Goal: Task Accomplishment & Management: Complete application form

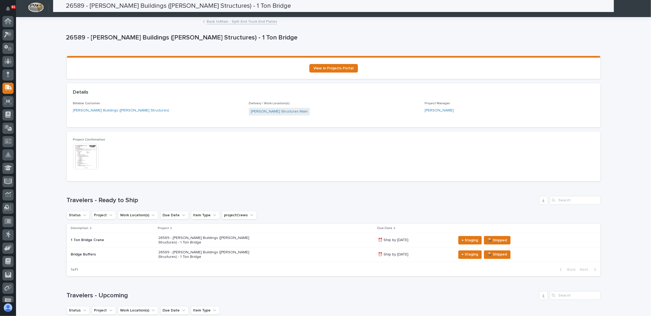
scroll to position [34, 0]
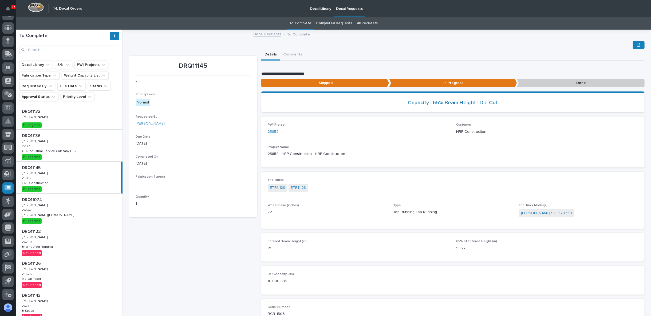
click at [178, 287] on div "DRQ11145 - Priority Level Normal Requested By Adam Yutzy Due Date 09/15/2025 Co…" at bounding box center [193, 207] width 128 height 303
drag, startPoint x: 51, startPoint y: 109, endPoint x: 316, endPoint y: 7, distance: 283.6
click at [316, 7] on p "Decal Library" at bounding box center [320, 5] width 21 height 11
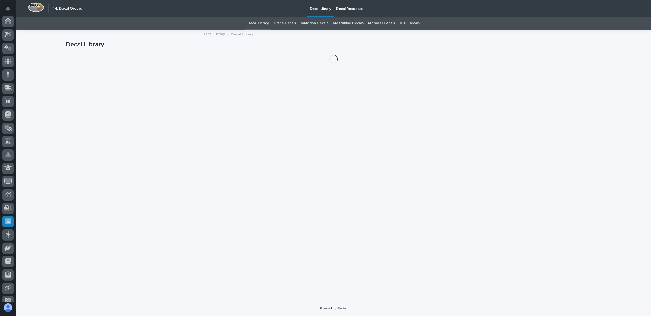
scroll to position [34, 0]
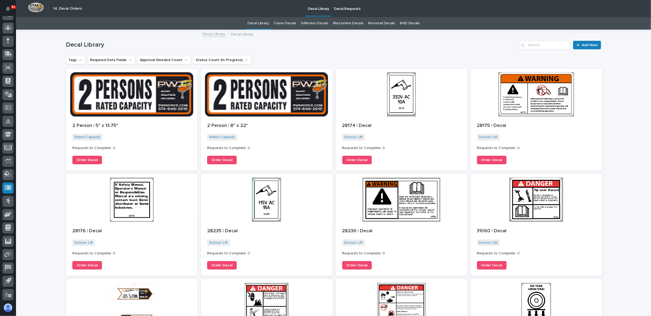
click at [400, 22] on link "BHD Decals" at bounding box center [410, 23] width 20 height 13
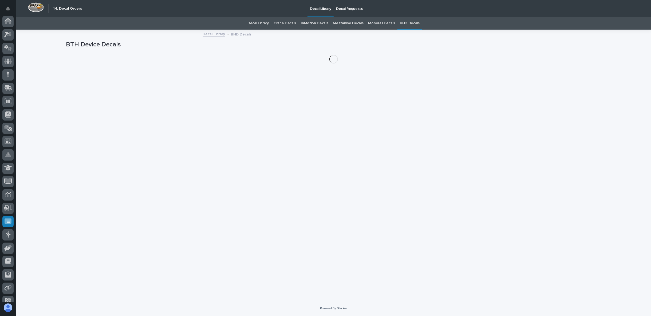
scroll to position [34, 0]
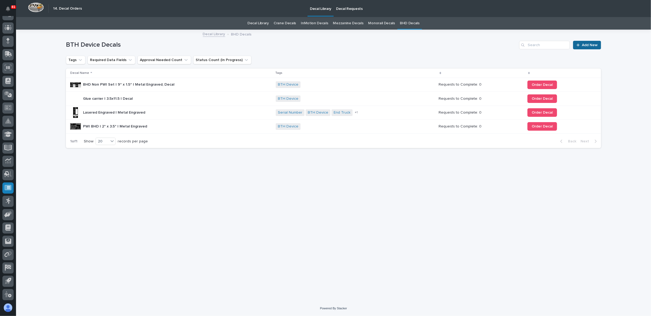
click at [584, 45] on span "Add New" at bounding box center [590, 45] width 16 height 4
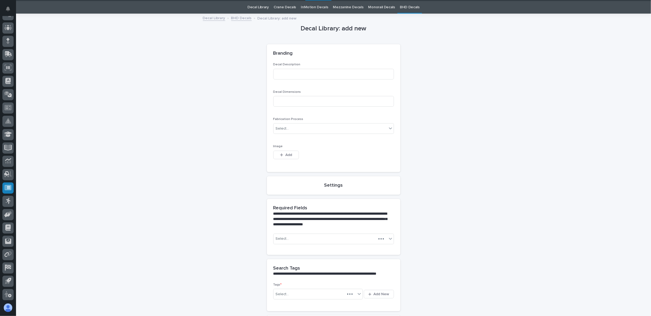
scroll to position [17, 0]
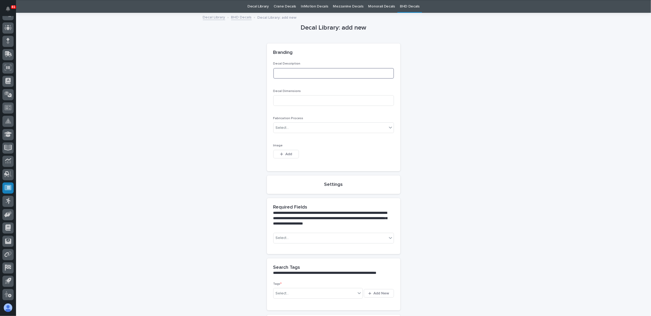
click at [283, 70] on input at bounding box center [333, 73] width 121 height 11
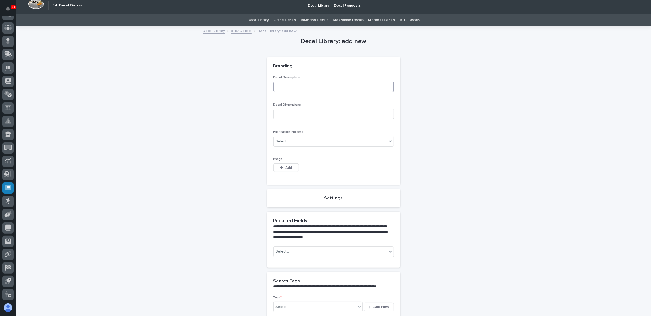
scroll to position [0, 0]
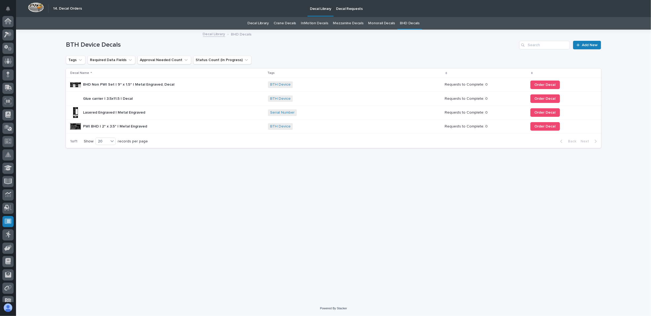
scroll to position [34, 0]
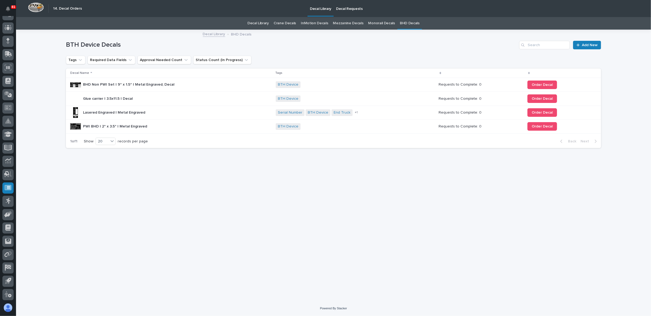
click at [90, 112] on p "Lasered Engraved | Metal Engraved" at bounding box center [114, 112] width 63 height 6
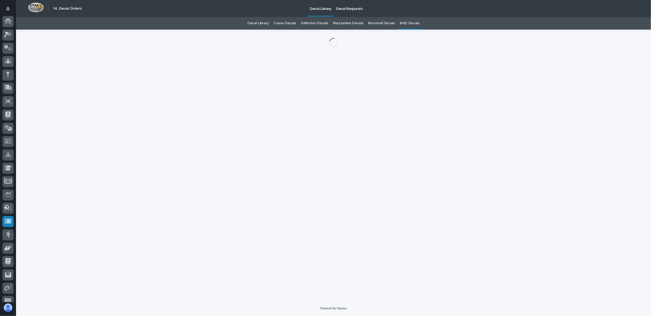
scroll to position [34, 0]
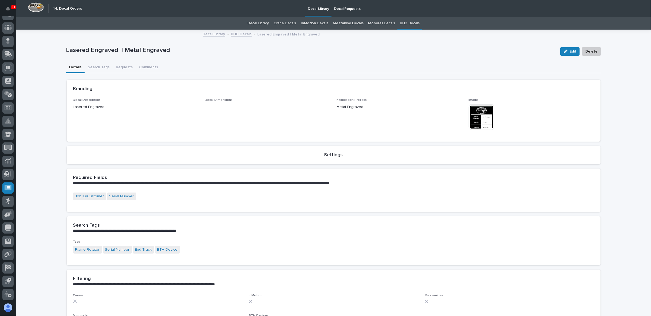
click at [478, 122] on img at bounding box center [481, 117] width 26 height 26
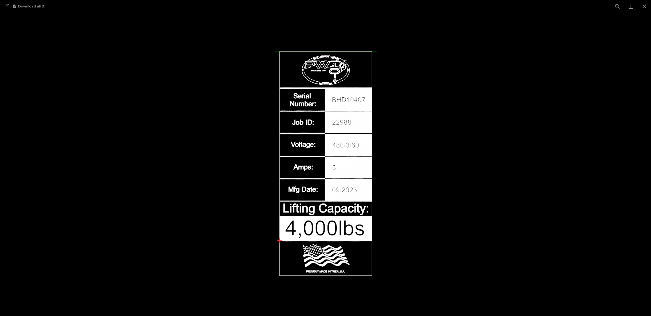
click at [431, 142] on picture at bounding box center [325, 165] width 651 height 304
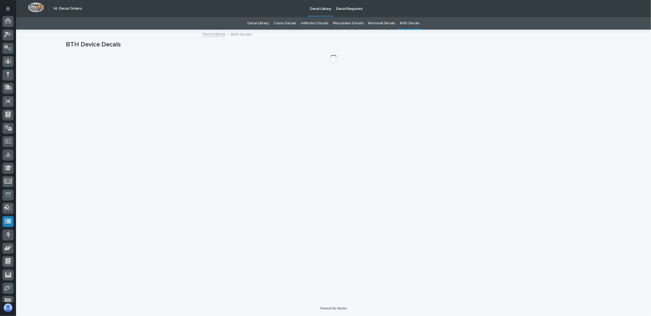
scroll to position [34, 0]
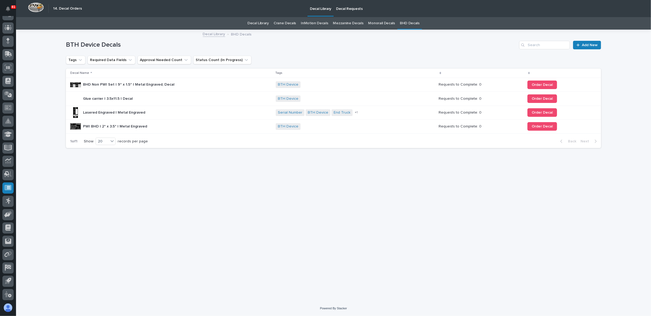
click at [107, 86] on p "BHD Non PWI Set | 9" x 1.5" | Metal Engraved, Decal" at bounding box center [129, 84] width 92 height 6
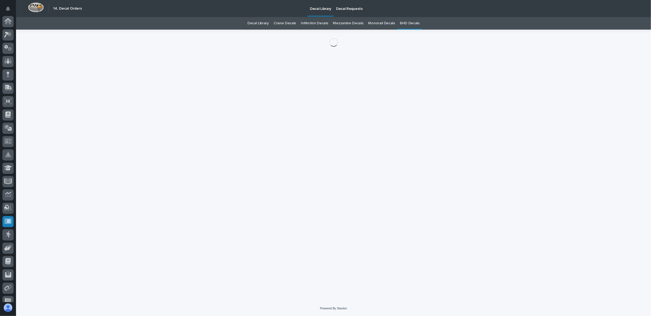
scroll to position [34, 0]
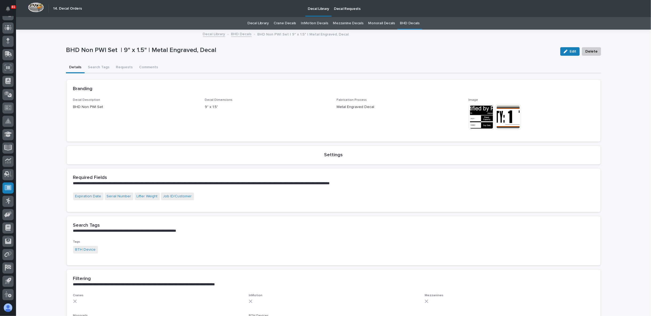
click at [476, 120] on img at bounding box center [481, 117] width 26 height 26
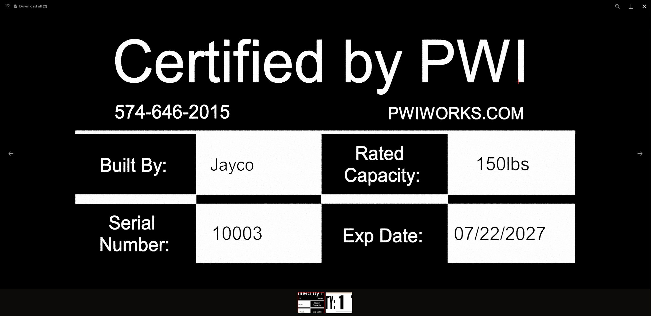
click at [645, 6] on button "Close gallery" at bounding box center [643, 6] width 13 height 13
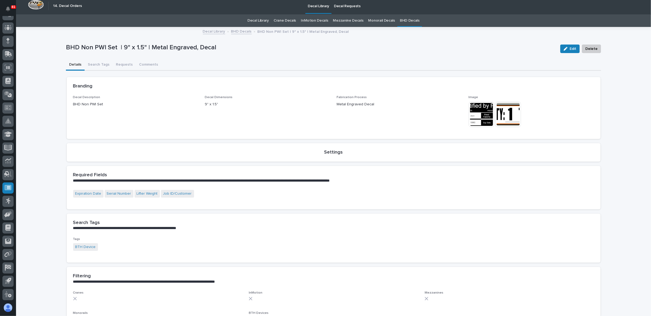
scroll to position [0, 0]
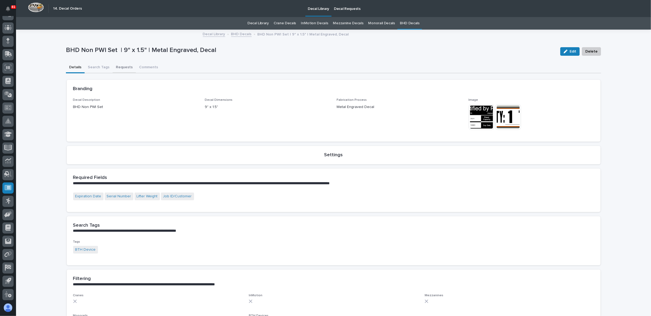
click at [122, 70] on button "Requests" at bounding box center [124, 67] width 23 height 11
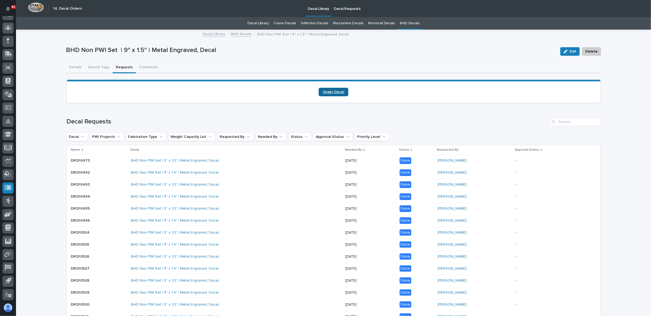
click at [333, 91] on span "Order Decal" at bounding box center [333, 92] width 21 height 4
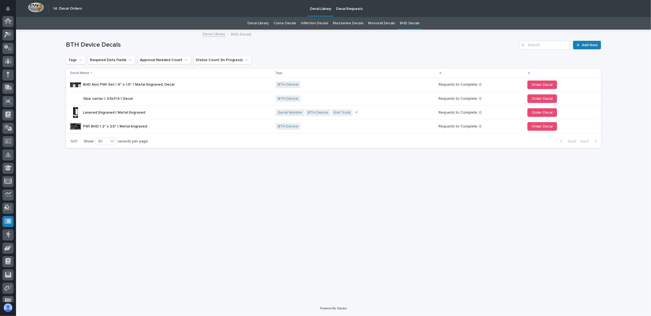
scroll to position [34, 0]
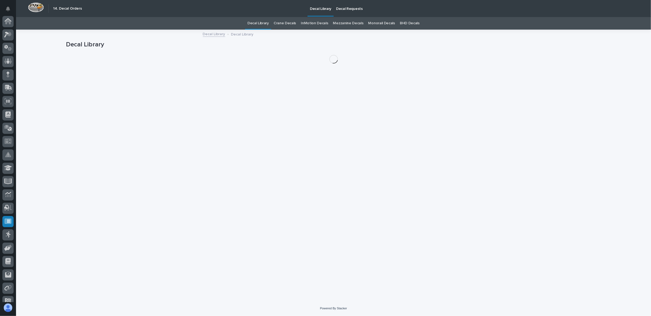
scroll to position [34, 0]
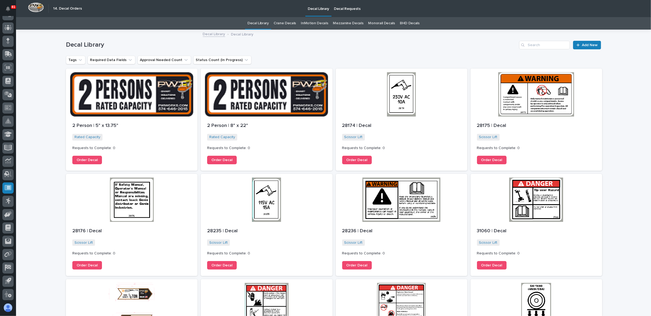
click at [404, 23] on link "BHD Decals" at bounding box center [410, 23] width 20 height 13
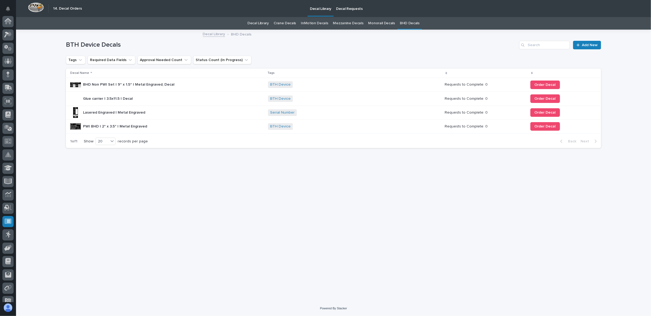
scroll to position [34, 0]
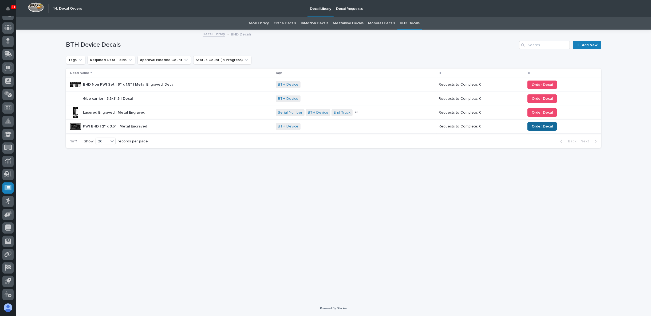
click at [540, 126] on span "Order Decal" at bounding box center [541, 127] width 21 height 4
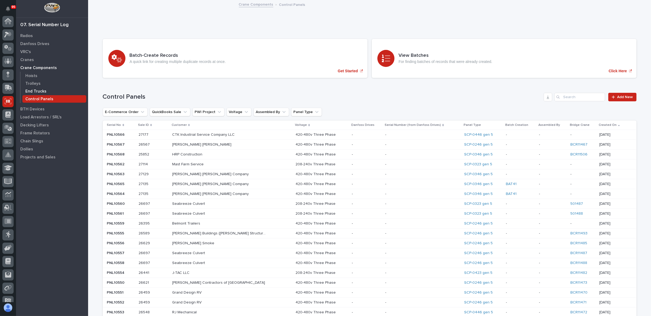
scroll to position [34, 0]
click at [34, 116] on p "Load Arrestors / SRL's" at bounding box center [40, 117] width 41 height 5
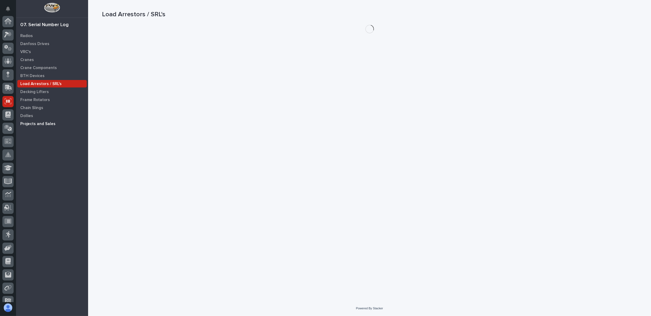
scroll to position [34, 0]
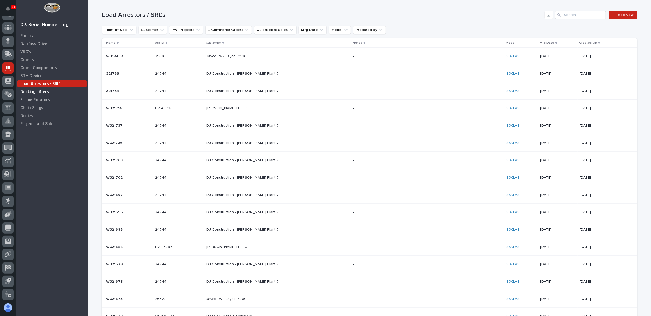
click at [36, 90] on p "Decking Lifters" at bounding box center [34, 92] width 29 height 5
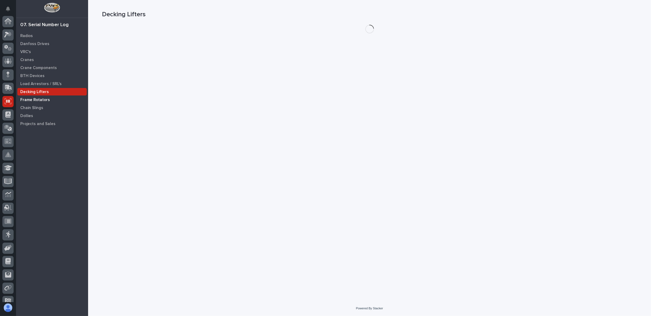
scroll to position [34, 0]
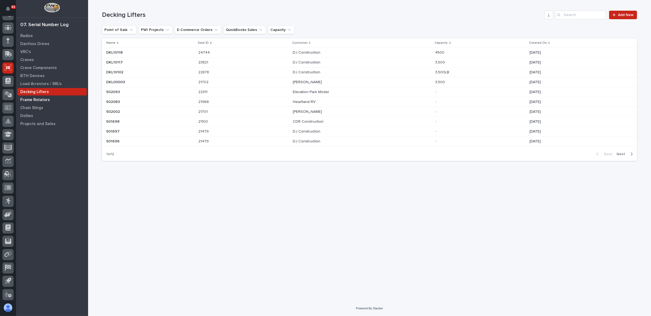
click at [45, 98] on p "Frame Rotators" at bounding box center [35, 100] width 30 height 5
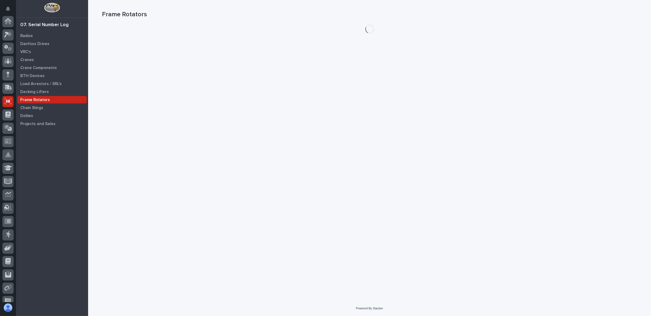
scroll to position [34, 0]
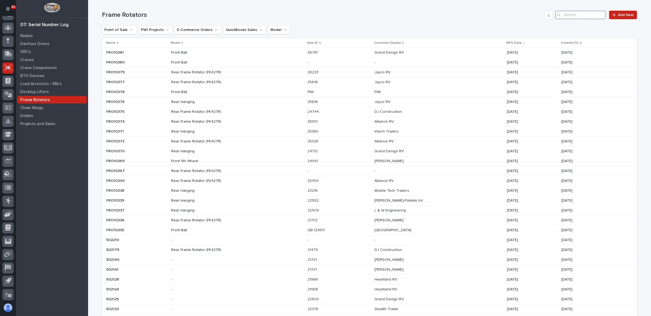
click at [573, 15] on input "Search" at bounding box center [580, 15] width 51 height 9
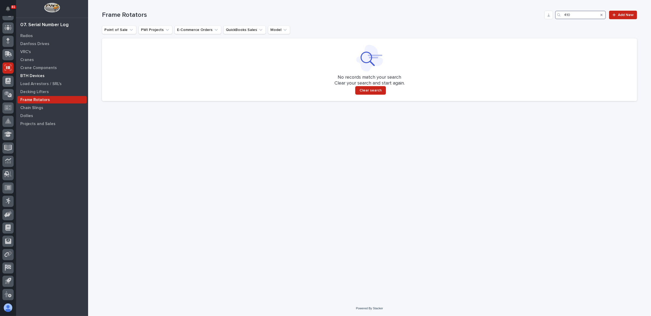
type input "410"
click at [35, 77] on p "BTH Devices" at bounding box center [32, 76] width 24 height 5
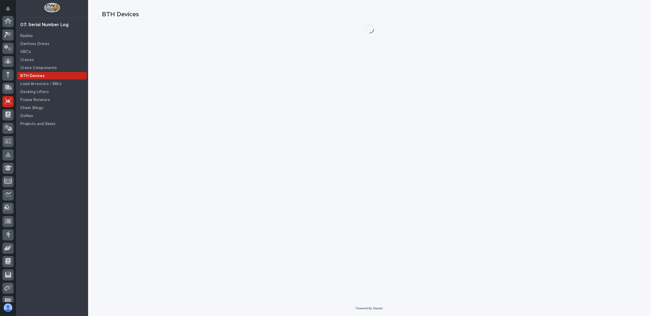
scroll to position [34, 0]
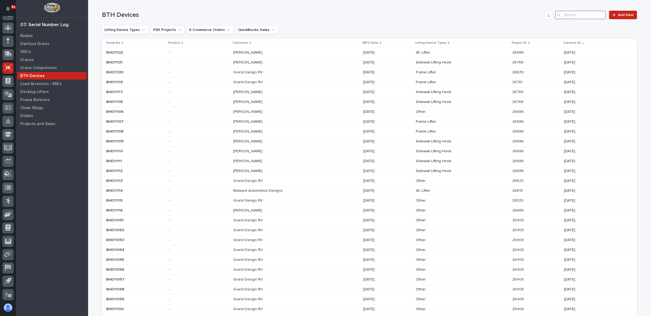
click at [566, 14] on input "Search" at bounding box center [580, 15] width 51 height 9
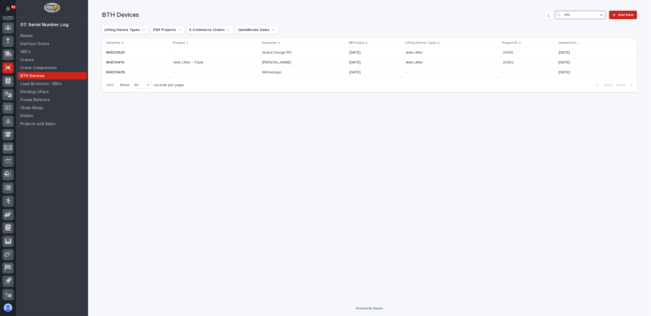
type input "410"
click at [603, 15] on div "Search" at bounding box center [601, 15] width 9 height 9
click at [601, 15] on icon "Search" at bounding box center [601, 14] width 2 height 3
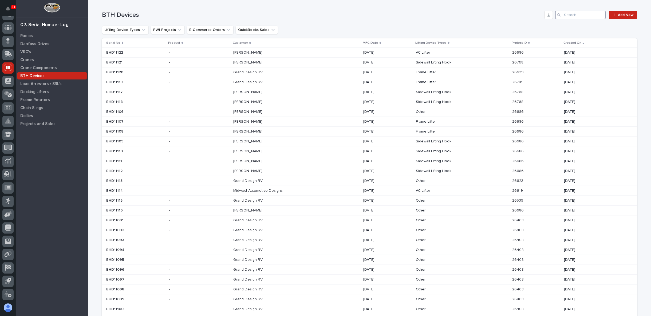
click at [581, 15] on input "Search" at bounding box center [580, 15] width 51 height 9
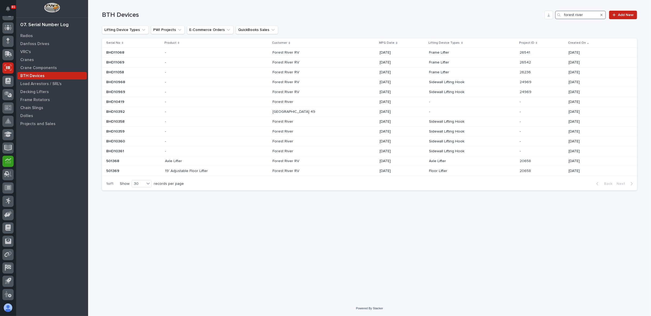
type input "forest river"
click at [349, 112] on p at bounding box center [318, 112] width 93 height 5
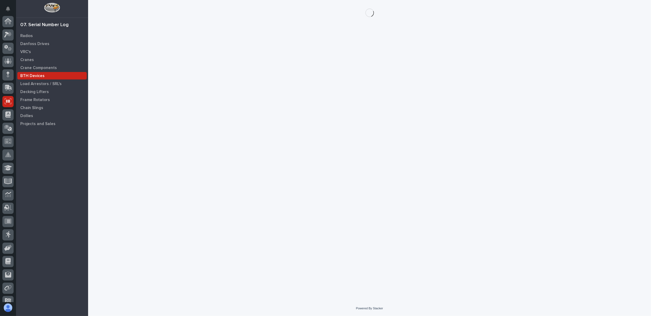
scroll to position [34, 0]
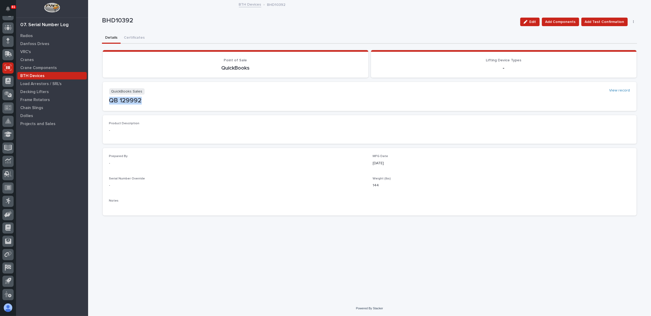
drag, startPoint x: 142, startPoint y: 100, endPoint x: 107, endPoint y: 100, distance: 35.2
click at [107, 100] on section "QuickBooks Sales View record QB 129992" at bounding box center [370, 96] width 534 height 29
copy p "QB 129992"
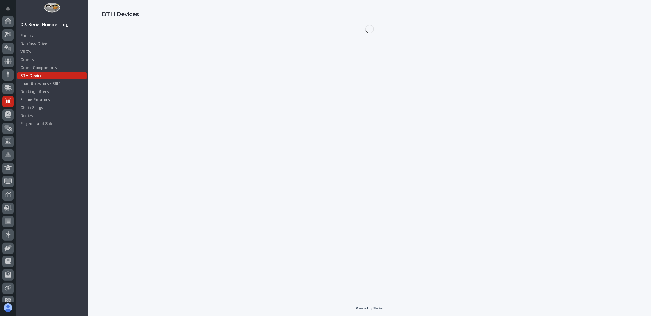
scroll to position [34, 0]
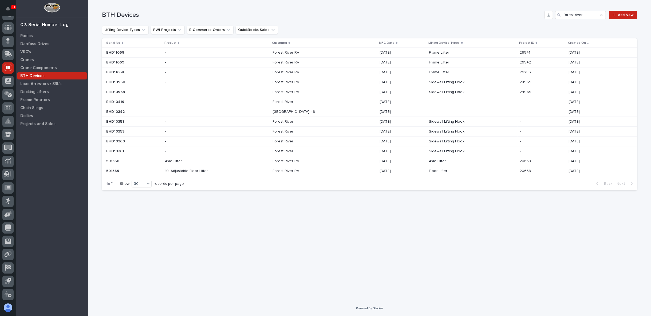
click at [324, 101] on p at bounding box center [318, 102] width 93 height 5
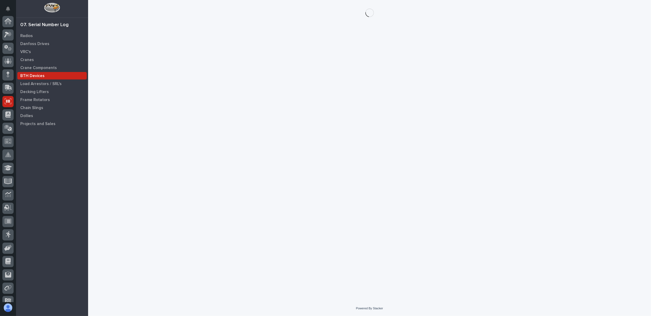
scroll to position [34, 0]
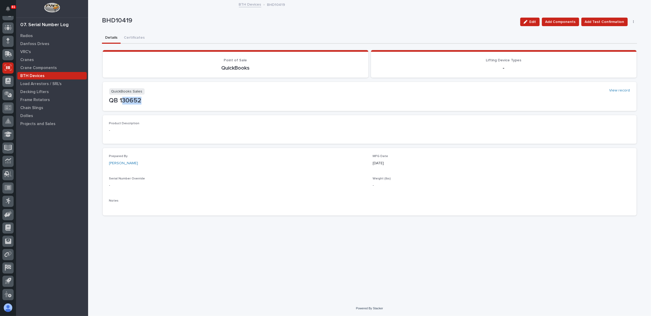
drag, startPoint x: 143, startPoint y: 101, endPoint x: 121, endPoint y: 101, distance: 21.3
click at [121, 101] on p "QB 130652" at bounding box center [369, 101] width 521 height 8
drag, startPoint x: 120, startPoint y: 102, endPoint x: 146, endPoint y: 100, distance: 25.7
click at [146, 100] on p "QB 130652" at bounding box center [369, 101] width 521 height 8
copy p "130652"
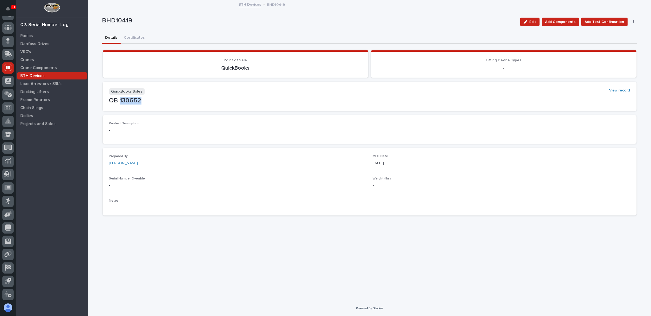
copy p "130652"
click at [96, 158] on div "Loading... Saving… Loading... Saving… BHD10419 Edit Add Components Add Test Con…" at bounding box center [369, 151] width 563 height 300
click at [33, 100] on p "Frame Rotators" at bounding box center [35, 100] width 30 height 5
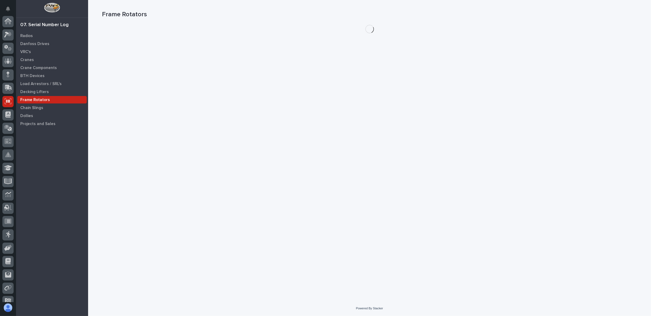
scroll to position [34, 0]
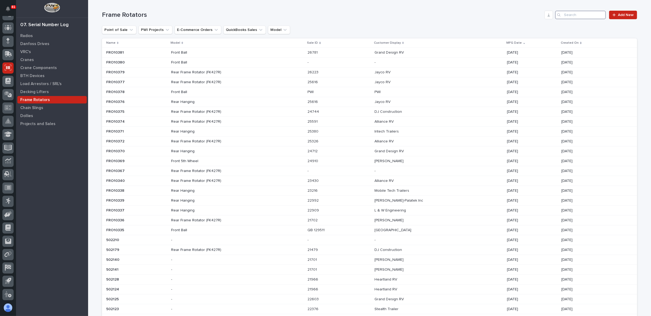
click at [578, 13] on input "Search" at bounding box center [580, 15] width 51 height 9
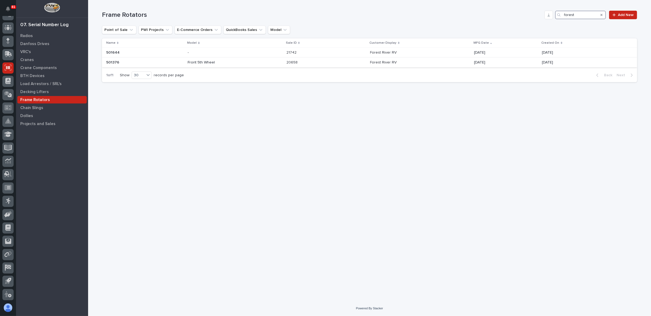
type input "forest"
click at [235, 63] on p "Front 5th Wheel" at bounding box center [234, 62] width 93 height 5
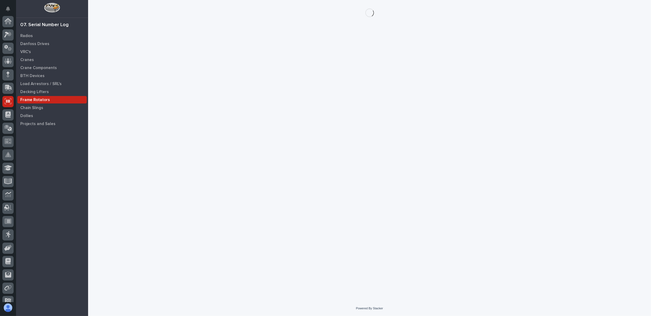
scroll to position [34, 0]
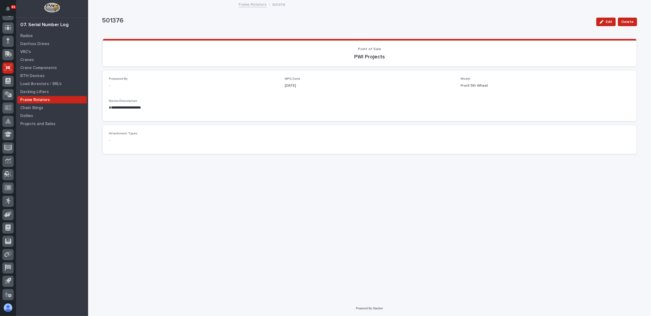
click at [280, 186] on div "**********" at bounding box center [369, 144] width 540 height 287
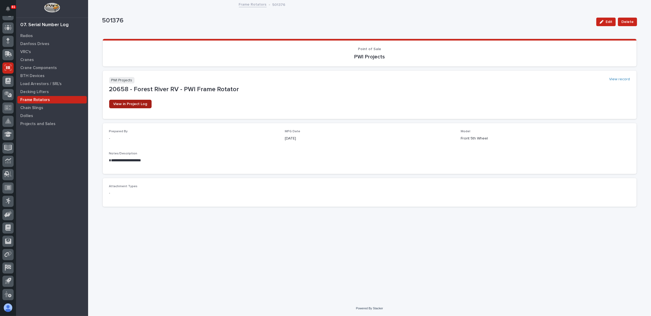
click at [141, 101] on link "View in Project Log" at bounding box center [130, 104] width 42 height 9
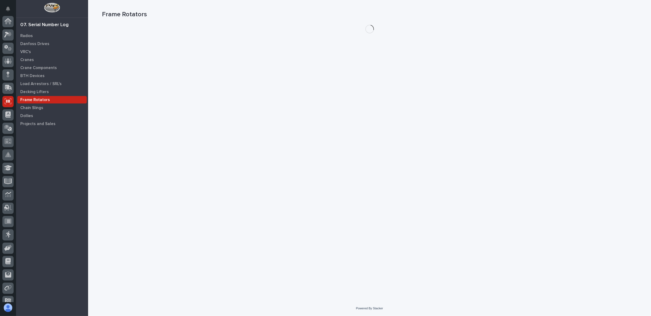
scroll to position [34, 0]
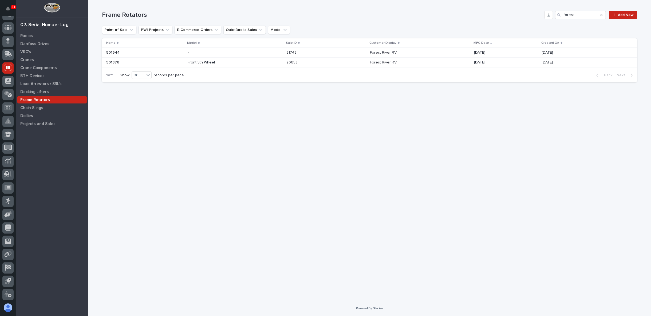
click at [154, 53] on p at bounding box center [144, 52] width 77 height 5
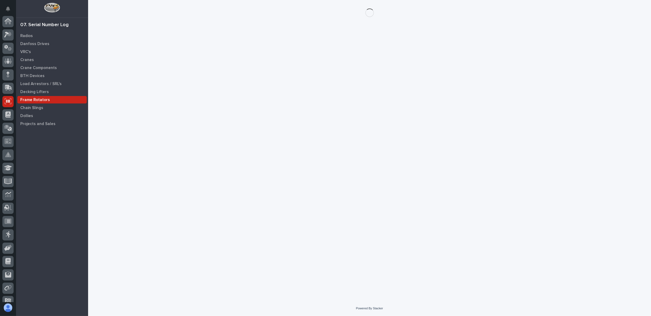
scroll to position [34, 0]
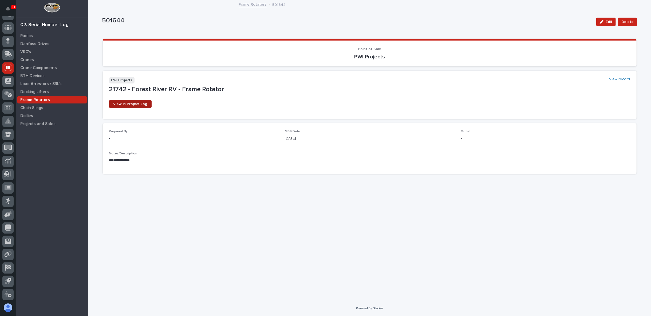
click at [136, 102] on span "View in Project Log" at bounding box center [130, 104] width 34 height 4
click at [44, 100] on p "Frame Rotators" at bounding box center [35, 100] width 30 height 5
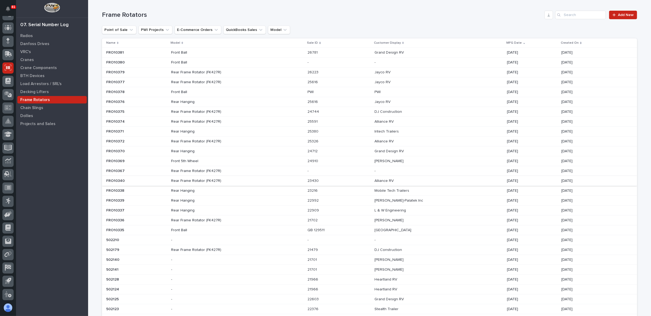
scroll to position [30, 0]
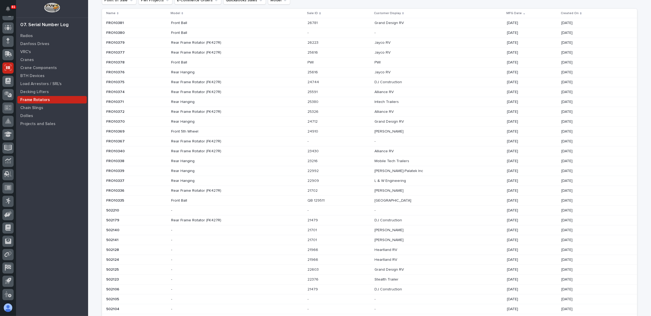
click at [186, 131] on p "Front 5th Wheel" at bounding box center [217, 131] width 93 height 5
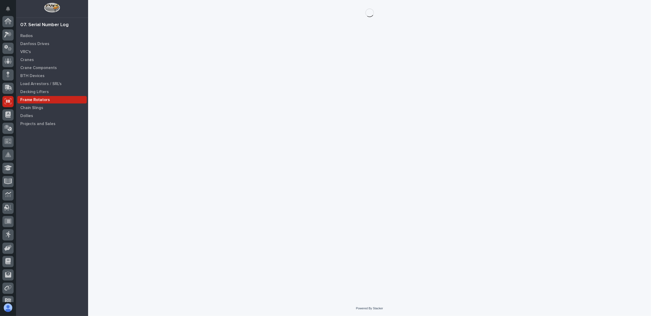
scroll to position [34, 0]
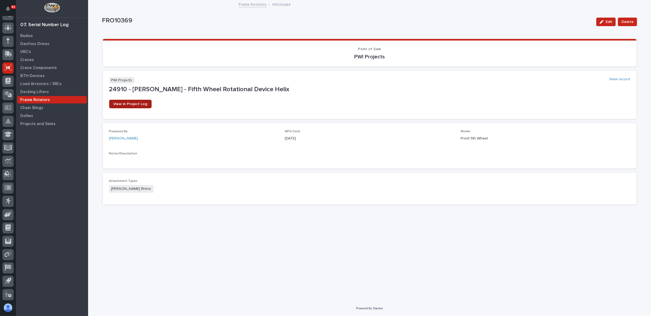
click at [141, 105] on span "View in Project Log" at bounding box center [130, 104] width 34 height 4
click at [33, 98] on p "Frame Rotators" at bounding box center [35, 100] width 30 height 5
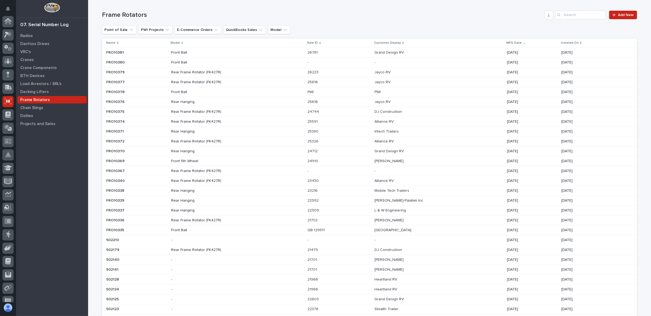
scroll to position [34, 0]
click at [569, 16] on input "Search" at bounding box center [580, 15] width 51 height 9
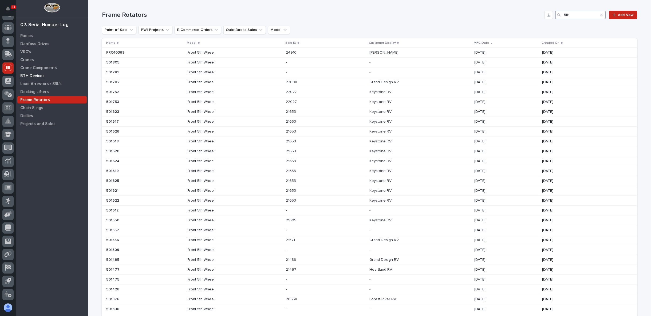
type input "5th"
click at [41, 75] on p "BTH Devices" at bounding box center [32, 76] width 24 height 5
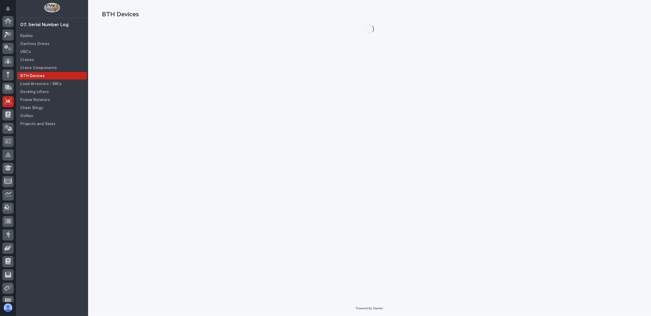
scroll to position [34, 0]
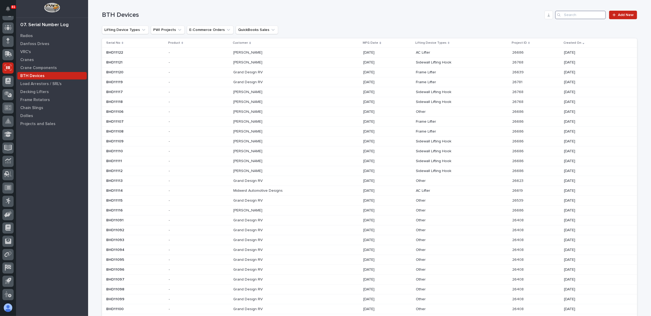
click at [576, 13] on input "Search" at bounding box center [580, 15] width 51 height 9
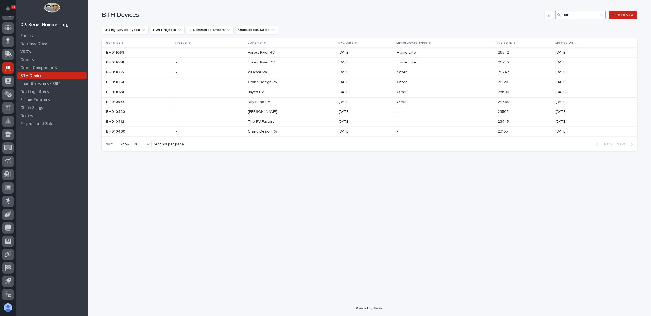
type input "5th"
click at [280, 93] on p at bounding box center [291, 92] width 86 height 5
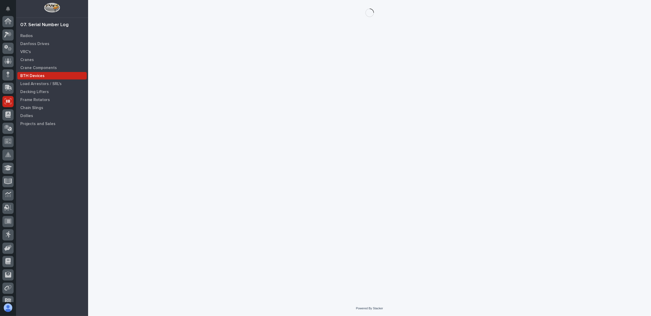
click at [280, 93] on div "Loading... Saving… Loading... Saving…" at bounding box center [369, 144] width 540 height 288
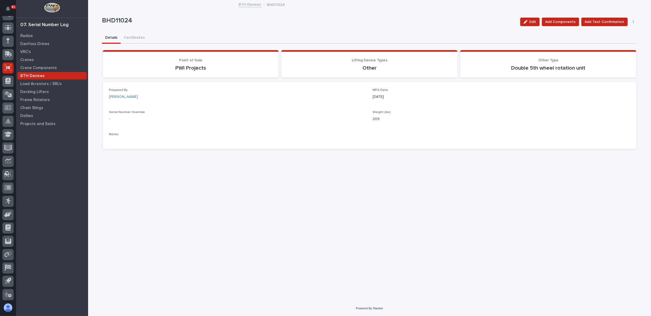
click at [306, 100] on div "[PERSON_NAME]" at bounding box center [237, 97] width 257 height 6
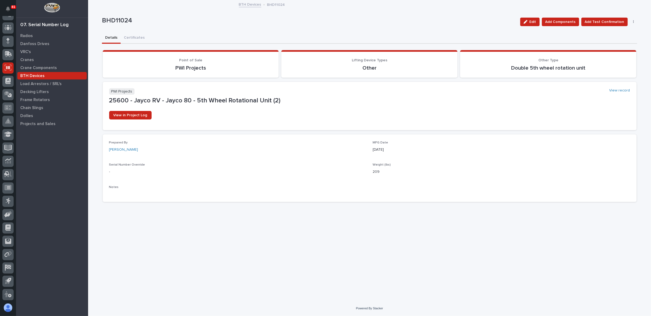
drag, startPoint x: 280, startPoint y: 251, endPoint x: 273, endPoint y: 245, distance: 8.8
click at [280, 251] on div "Loading... Saving… Loading... Saving… BHD11024 Edit Add Components Add Test Con…" at bounding box center [369, 144] width 540 height 287
click at [236, 195] on div "Prepared By Adam Yutzy MFG Date 02/04/2025 Serial Number Override - Weight (lbs…" at bounding box center [370, 167] width 534 height 67
click at [135, 114] on span "View in Project Log" at bounding box center [130, 115] width 34 height 4
click at [37, 100] on p "Frame Rotators" at bounding box center [35, 100] width 30 height 5
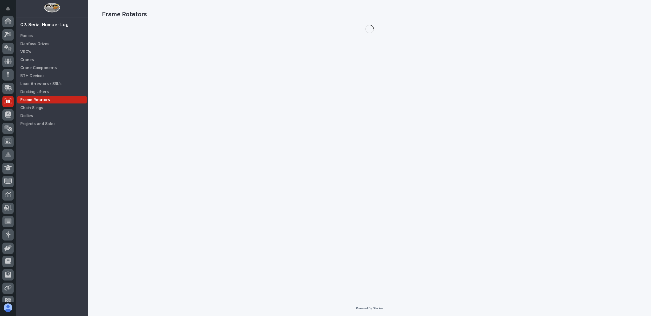
scroll to position [34, 0]
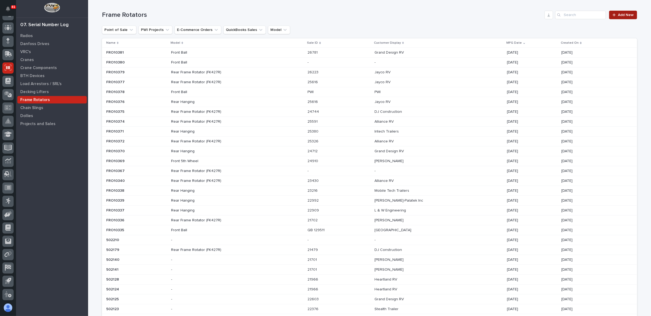
click at [625, 14] on span "Add New" at bounding box center [626, 15] width 16 height 4
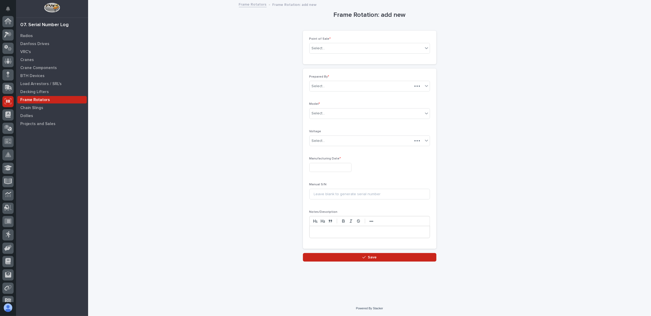
scroll to position [34, 0]
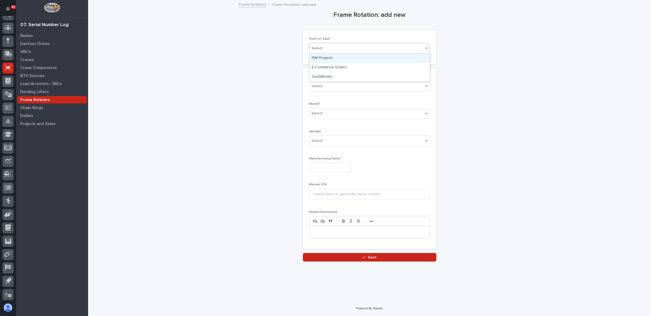
click at [351, 50] on div "Select..." at bounding box center [365, 48] width 113 height 9
click at [340, 59] on div "PWI Projects" at bounding box center [369, 58] width 120 height 9
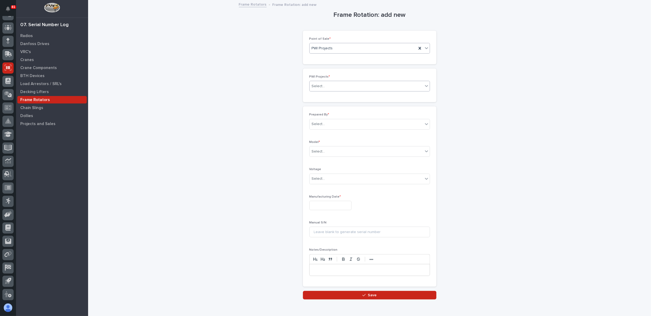
click at [336, 83] on div "Select..." at bounding box center [365, 86] width 113 height 9
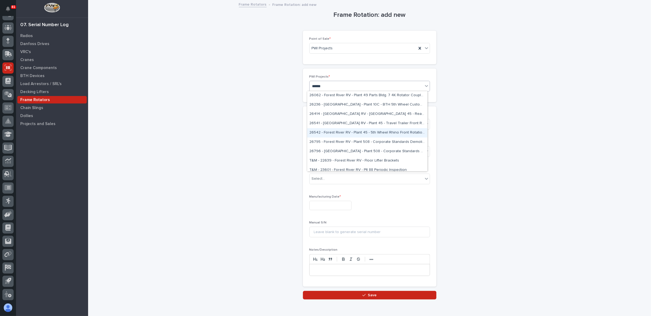
scroll to position [557, 0]
type input "******"
click at [235, 155] on div "Frame Rotation: add new Loading... Saving… Loading... Saving… Loading... Saving…" at bounding box center [369, 150] width 535 height 299
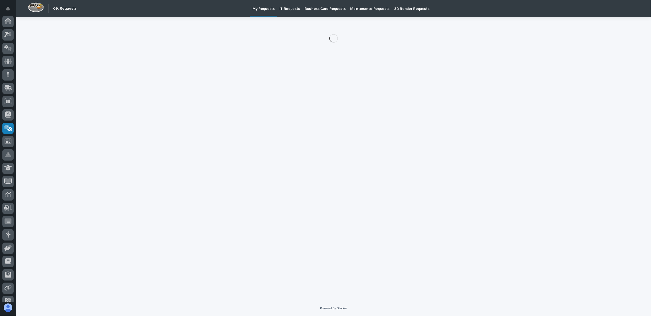
scroll to position [34, 0]
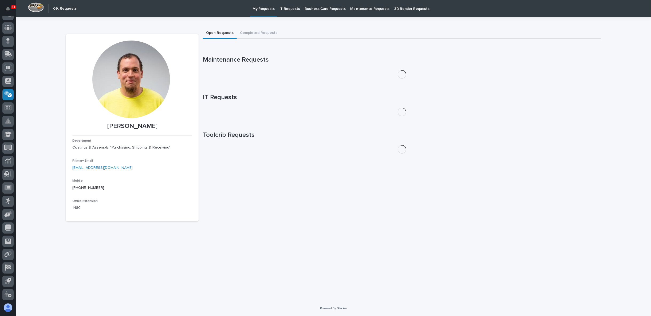
click at [284, 9] on p "IT Requests" at bounding box center [289, 5] width 21 height 11
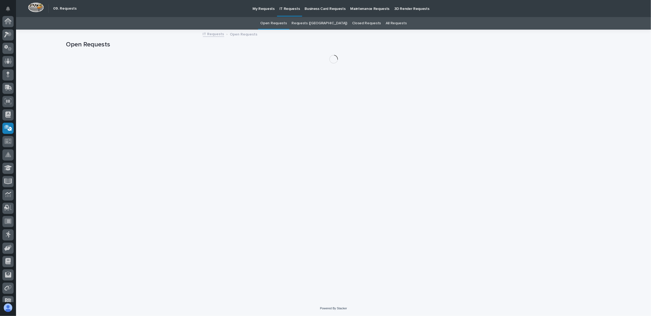
scroll to position [34, 0]
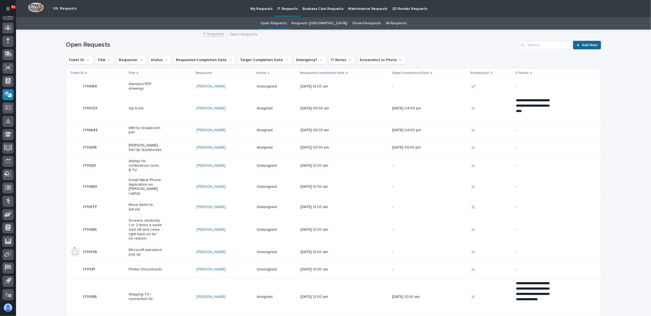
click at [587, 43] on span "Add New" at bounding box center [590, 45] width 16 height 4
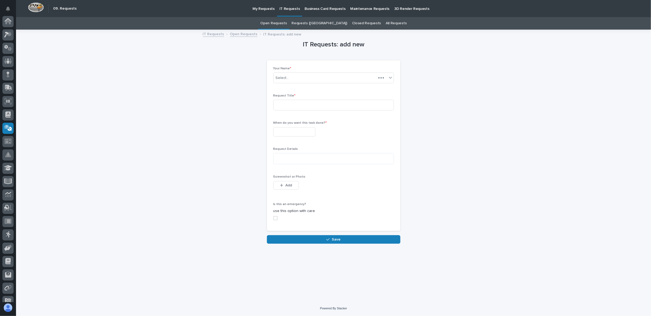
scroll to position [34, 0]
click at [296, 105] on input at bounding box center [333, 105] width 121 height 11
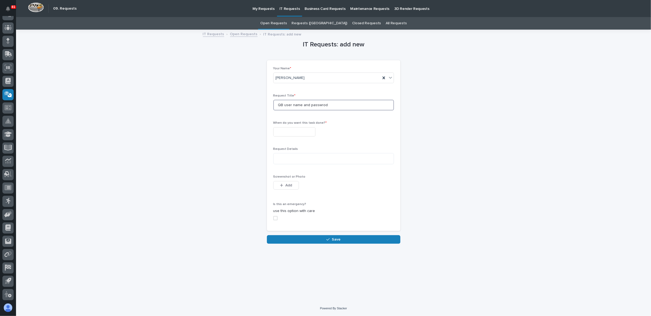
type input "QB user name and passwrod"
click at [281, 131] on input "text" at bounding box center [294, 131] width 42 height 9
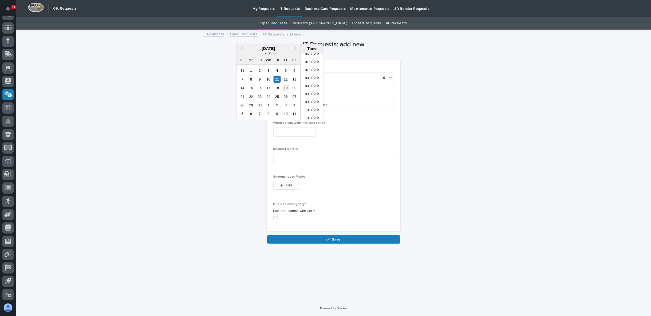
click at [287, 88] on div "19" at bounding box center [285, 87] width 7 height 7
type input "**********"
click at [285, 156] on textarea at bounding box center [333, 158] width 121 height 11
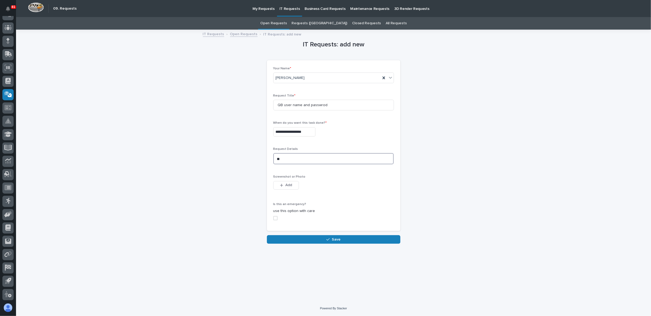
type textarea "*"
type textarea "**********"
click at [334, 240] on span "Save" at bounding box center [336, 239] width 9 height 5
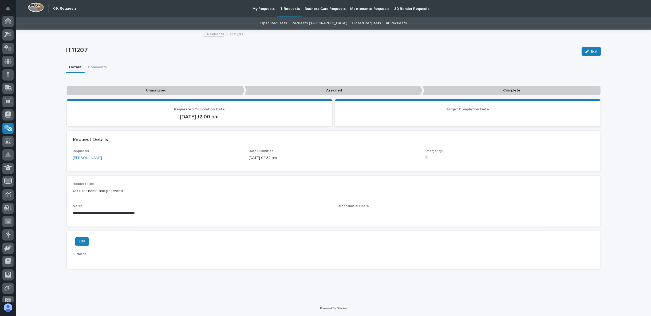
scroll to position [34, 0]
click at [314, 23] on link "Requests (Kanban)" at bounding box center [319, 23] width 55 height 13
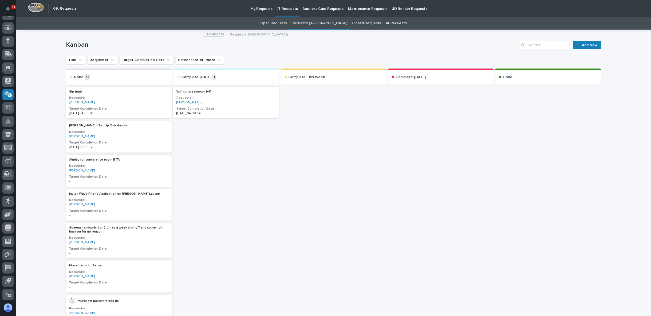
click at [256, 9] on p "My Requests" at bounding box center [261, 5] width 22 height 11
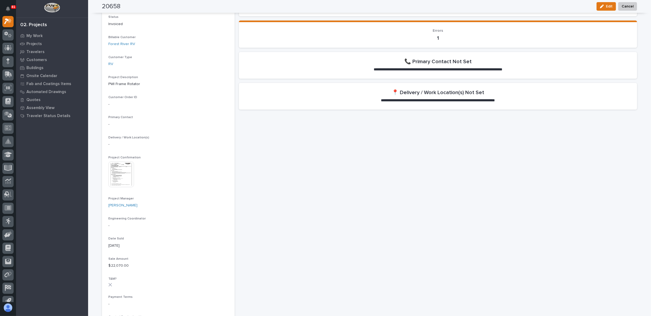
scroll to position [59, 0]
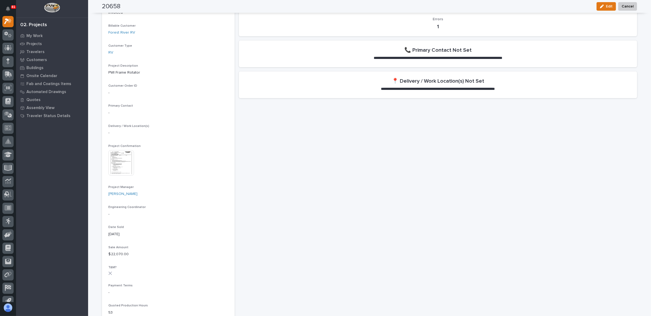
click at [122, 170] on img at bounding box center [121, 163] width 26 height 26
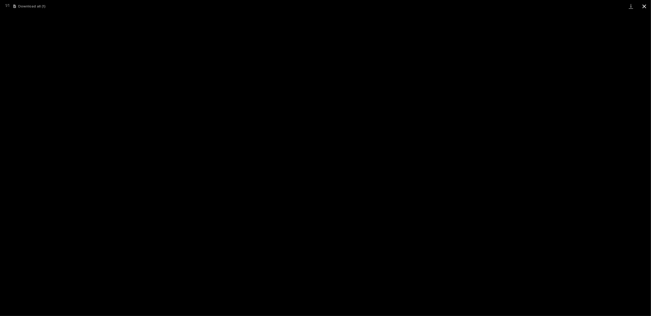
click at [641, 7] on button "Close gallery" at bounding box center [643, 6] width 13 height 13
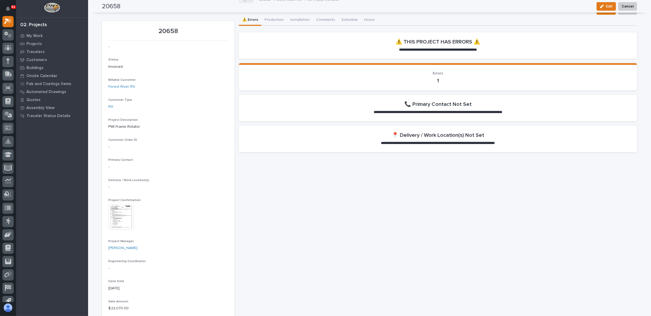
scroll to position [0, 0]
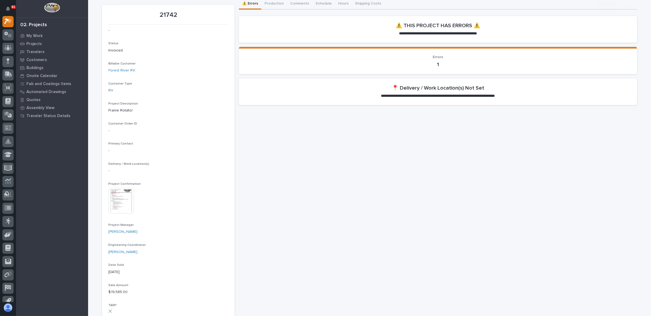
scroll to position [30, 0]
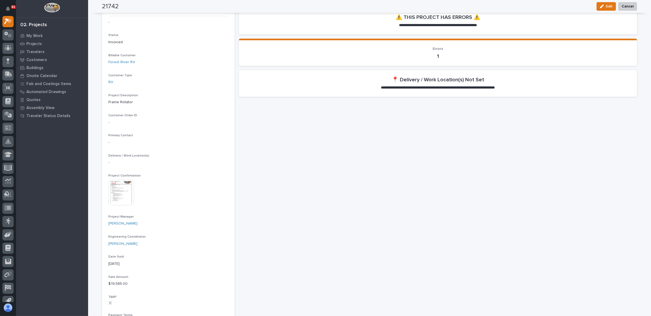
click at [116, 195] on img at bounding box center [121, 193] width 26 height 26
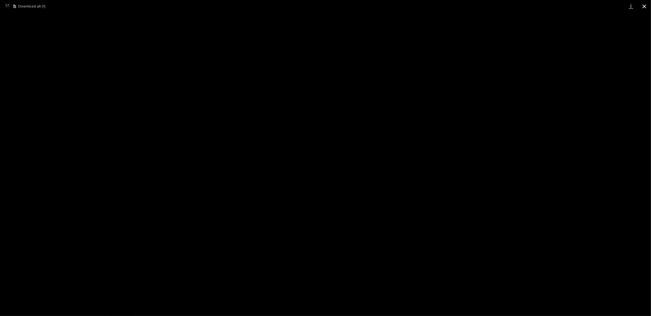
click at [642, 4] on button "Close gallery" at bounding box center [643, 6] width 13 height 13
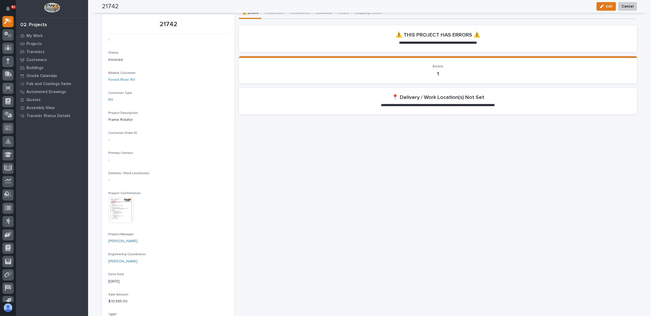
scroll to position [0, 0]
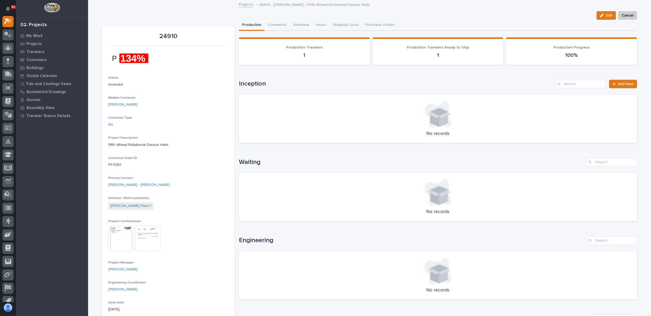
click at [112, 239] on img at bounding box center [121, 239] width 26 height 26
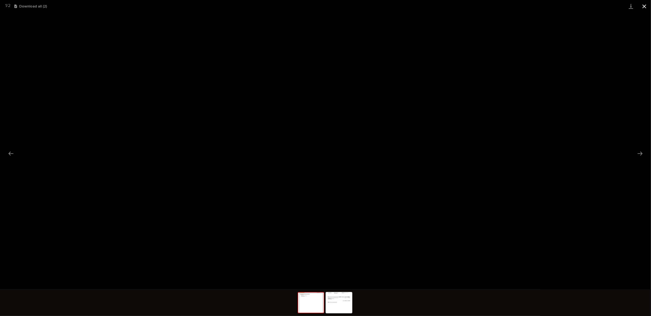
click at [645, 7] on button "Close gallery" at bounding box center [643, 6] width 13 height 13
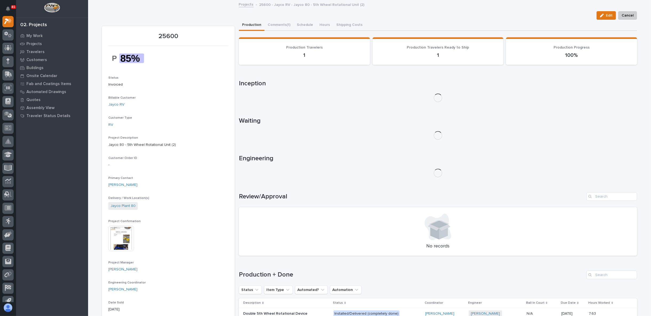
click at [113, 239] on img at bounding box center [121, 239] width 26 height 26
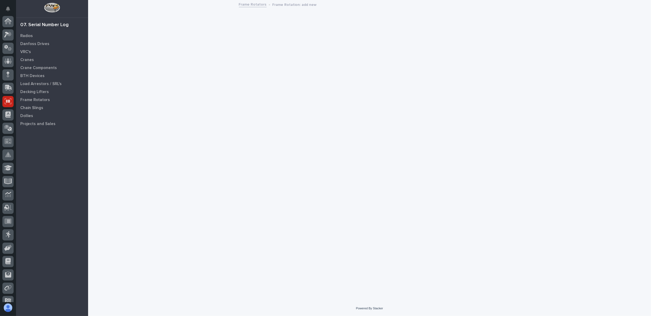
scroll to position [34, 0]
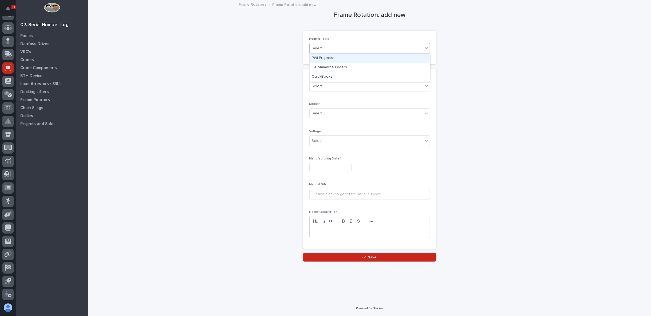
click at [380, 45] on div "Select..." at bounding box center [365, 48] width 113 height 9
click at [379, 49] on div "Select..." at bounding box center [365, 48] width 113 height 9
click at [335, 59] on div "PWI Projects" at bounding box center [369, 58] width 120 height 9
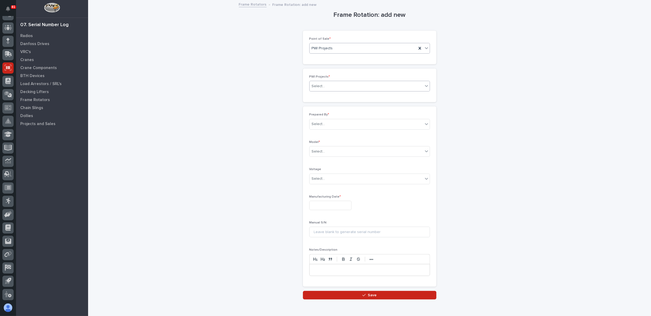
click at [329, 82] on div "Select..." at bounding box center [365, 86] width 113 height 9
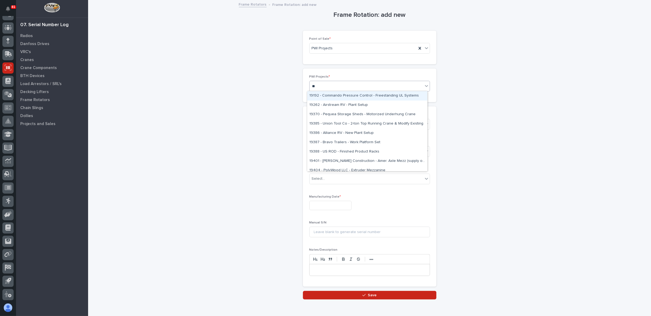
type input "***"
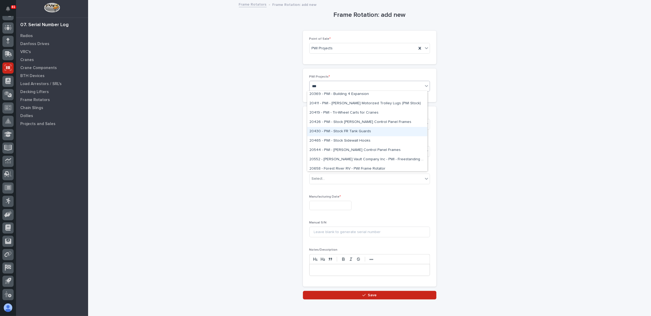
scroll to position [0, 0]
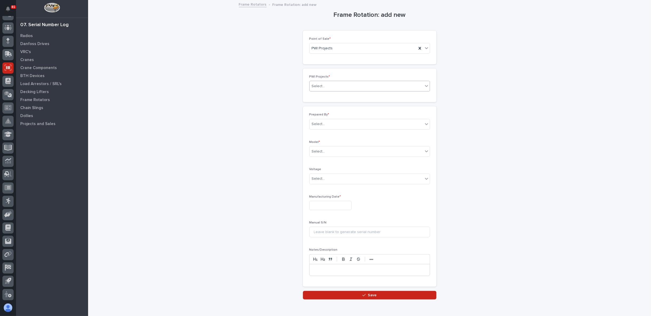
drag, startPoint x: 322, startPoint y: 83, endPoint x: 295, endPoint y: 85, distance: 27.5
click at [295, 85] on div "Frame Rotation: add new Loading... Saving… Loading... Saving… Loading... Saving…" at bounding box center [369, 150] width 535 height 299
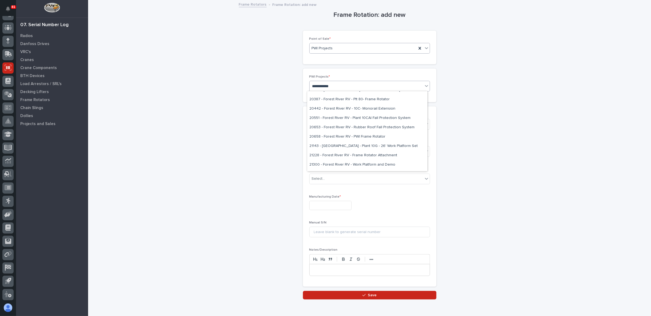
type input "**********"
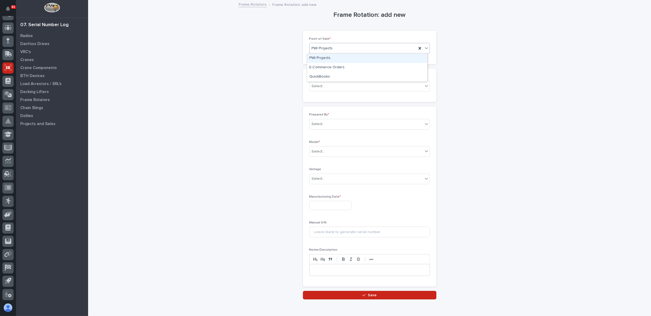
click at [341, 46] on div "PWI Projects" at bounding box center [362, 48] width 107 height 9
click at [460, 46] on div "Frame Rotation: add new Loading... Saving… Loading... Saving… Loading... Saving…" at bounding box center [369, 150] width 535 height 299
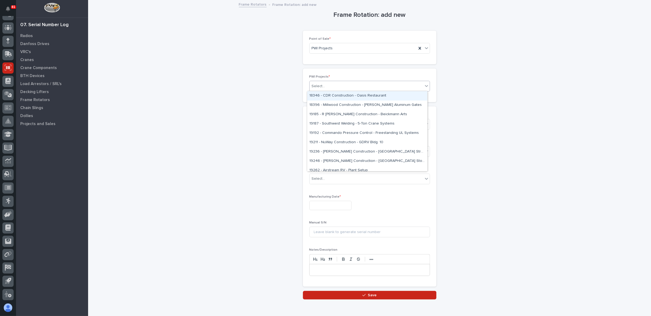
click at [354, 84] on div "Select..." at bounding box center [365, 86] width 113 height 9
type input "***"
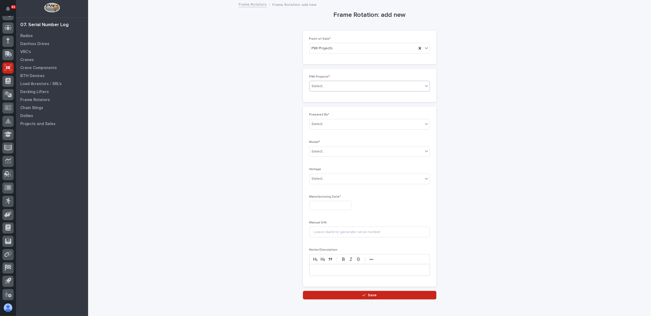
click at [326, 87] on div "Select..." at bounding box center [365, 86] width 113 height 9
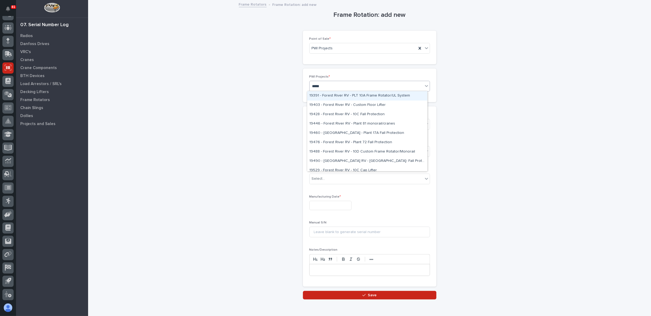
type input "******"
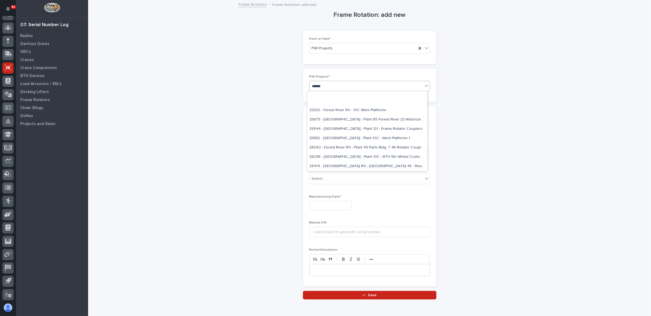
scroll to position [534, 0]
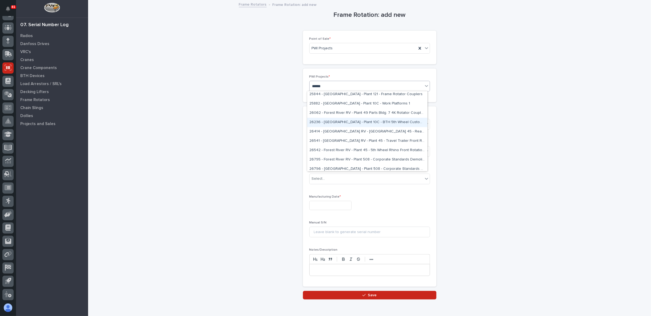
click at [370, 122] on div "26236 - [GEOGRAPHIC_DATA] - Plant 10C - BTH 5th Wheel Custom Frame Rotator" at bounding box center [367, 122] width 120 height 9
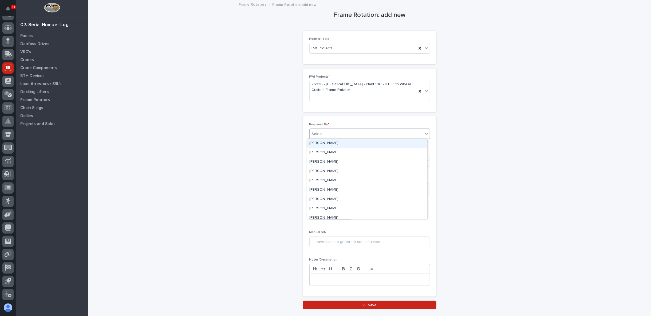
click at [347, 131] on div "Select..." at bounding box center [365, 134] width 113 height 9
type input "***"
click at [328, 145] on div "[PERSON_NAME]" at bounding box center [367, 143] width 120 height 9
click at [266, 162] on div "Frame Rotation: add new Loading... Saving… Loading... Saving… Loading... Saving…" at bounding box center [369, 155] width 535 height 309
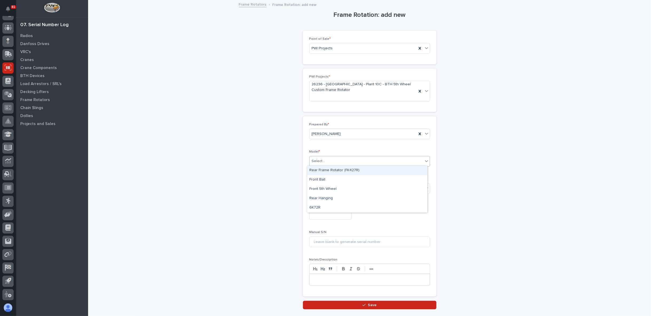
click at [345, 162] on div "Select..." at bounding box center [365, 161] width 113 height 9
click at [341, 188] on div "Front 5th Wheel" at bounding box center [367, 189] width 120 height 9
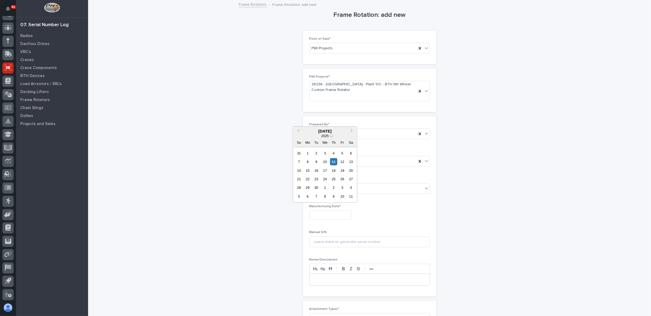
click at [321, 214] on input "text" at bounding box center [330, 214] width 42 height 9
click at [236, 170] on div "Frame Rotation: add new Loading... Saving… Loading... Saving… Loading... Saving…" at bounding box center [369, 174] width 535 height 347
click at [316, 215] on input "text" at bounding box center [330, 214] width 42 height 9
click at [298, 130] on span "Previous Month" at bounding box center [298, 131] width 0 height 7
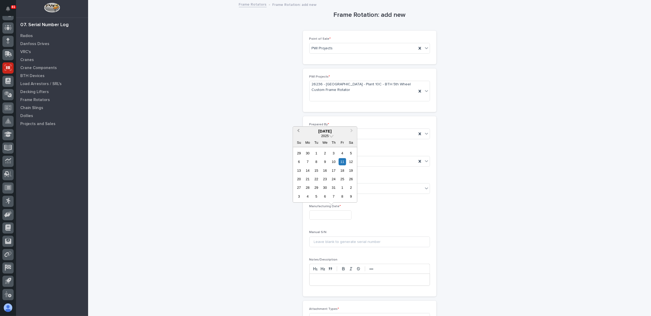
click at [298, 130] on span "Previous Month" at bounding box center [298, 131] width 0 height 7
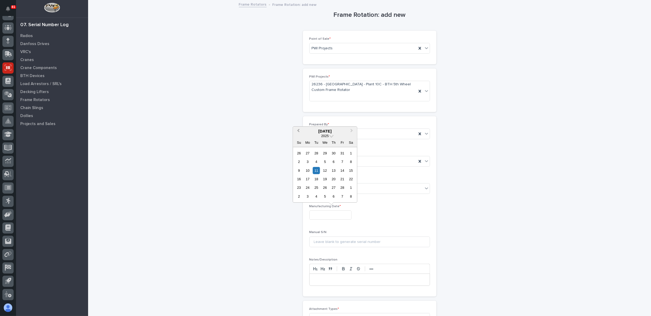
click at [298, 130] on span "Previous Month" at bounding box center [298, 131] width 0 height 7
click at [329, 136] on div "2024" at bounding box center [325, 136] width 64 height 5
click at [330, 136] on span at bounding box center [331, 135] width 5 height 5
click at [251, 167] on div "Frame Rotation: add new Loading... Saving… Loading... Saving… Loading... Saving…" at bounding box center [369, 174] width 535 height 347
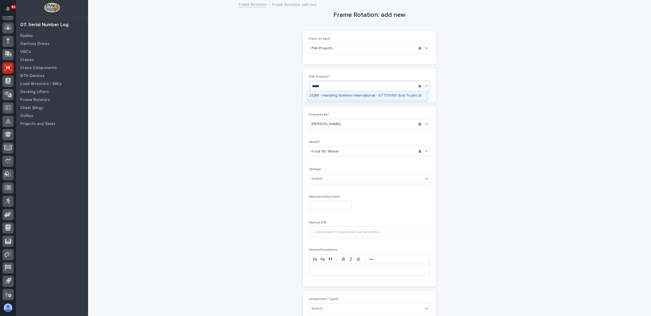
scroll to position [0, 0]
type input "*****"
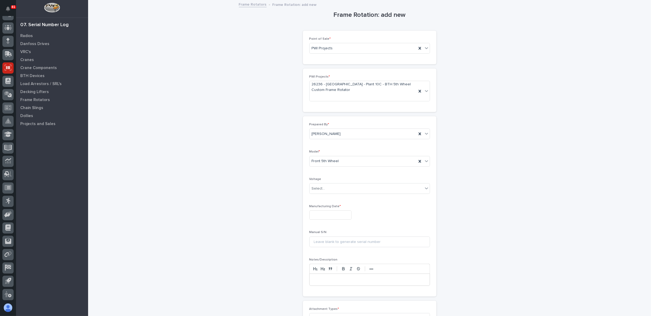
click at [239, 113] on div "Frame Rotation: add new Loading... Saving… Loading... Saving… Loading... Saving…" at bounding box center [369, 174] width 535 height 347
click at [314, 97] on div "26236 - [GEOGRAPHIC_DATA] - Plant 10C - BTH 5th Wheel Custom Frame Rotator" at bounding box center [362, 91] width 107 height 20
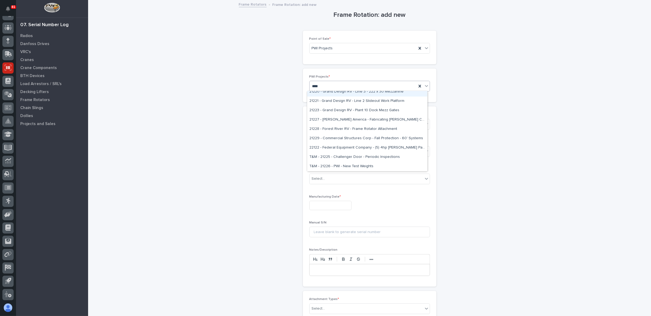
scroll to position [4, 0]
type input "*****"
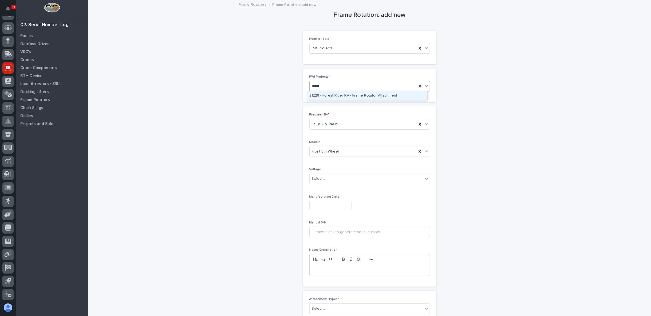
scroll to position [0, 0]
click at [329, 97] on div "21228 - Forest River RV - Frame Rotator Attachment" at bounding box center [367, 95] width 120 height 9
click at [328, 205] on input "text" at bounding box center [330, 205] width 42 height 9
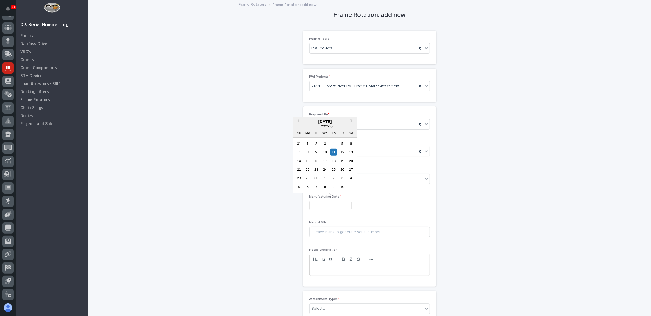
click at [332, 125] on span at bounding box center [331, 126] width 5 height 5
click at [328, 184] on div "2021" at bounding box center [324, 184] width 31 height 5
click at [297, 120] on button "Previous Month" at bounding box center [297, 121] width 9 height 9
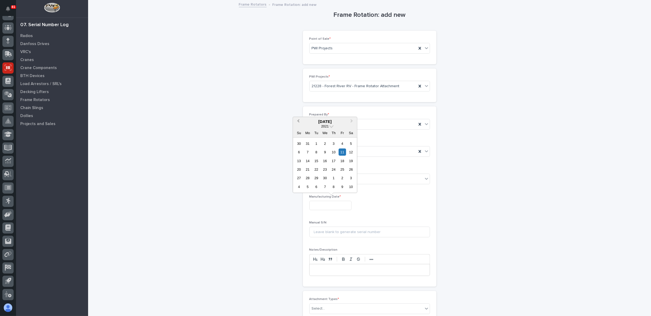
click at [297, 120] on button "Previous Month" at bounding box center [297, 121] width 9 height 9
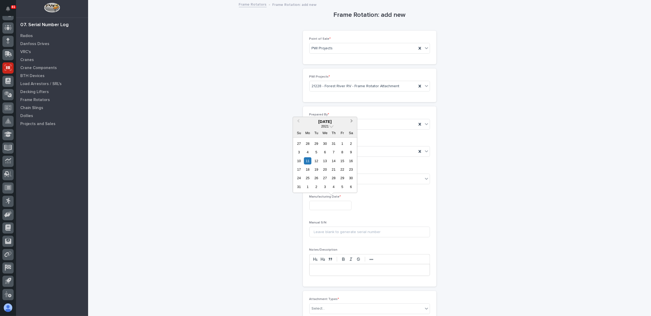
click at [352, 120] on span "Next Month" at bounding box center [352, 121] width 0 height 7
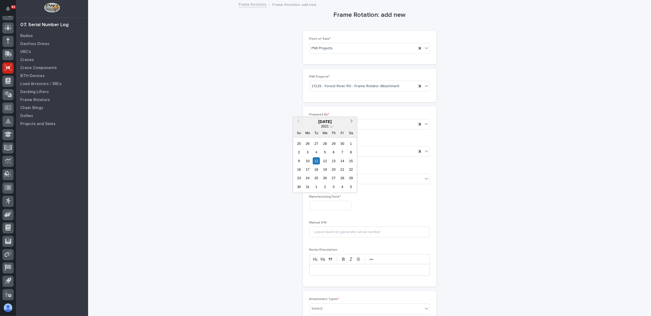
click at [352, 120] on span "Next Month" at bounding box center [352, 121] width 0 height 7
click at [297, 122] on button "Previous Month" at bounding box center [297, 121] width 9 height 9
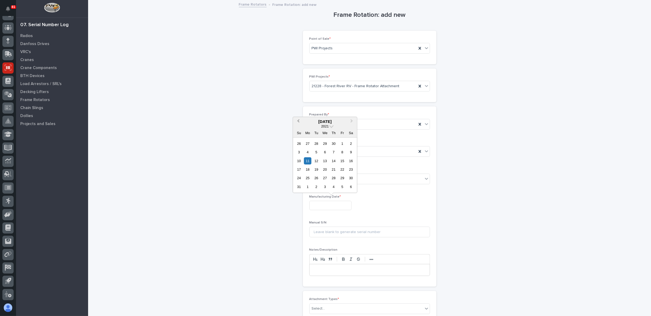
click at [297, 122] on button "Previous Month" at bounding box center [297, 121] width 9 height 9
click at [298, 122] on span "Previous Month" at bounding box center [298, 121] width 0 height 7
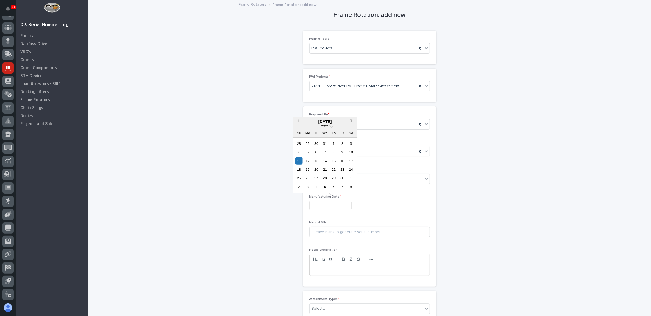
click at [352, 122] on span "Next Month" at bounding box center [352, 121] width 0 height 7
click at [352, 121] on span "Next Month" at bounding box center [352, 121] width 0 height 7
click at [300, 122] on button "Previous Month" at bounding box center [297, 121] width 9 height 9
click at [298, 122] on span "Previous Month" at bounding box center [298, 121] width 0 height 7
click at [298, 118] on button "Previous Month" at bounding box center [297, 121] width 9 height 9
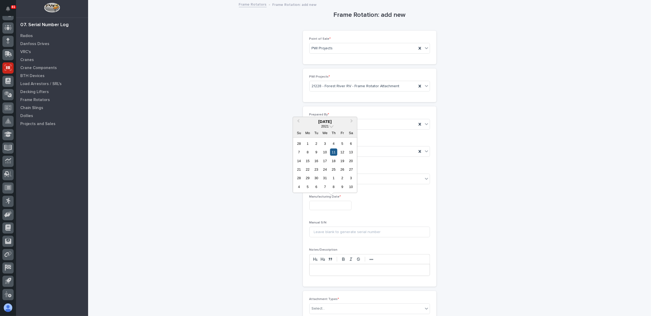
click at [333, 151] on div "11" at bounding box center [333, 152] width 7 height 7
type input "**********"
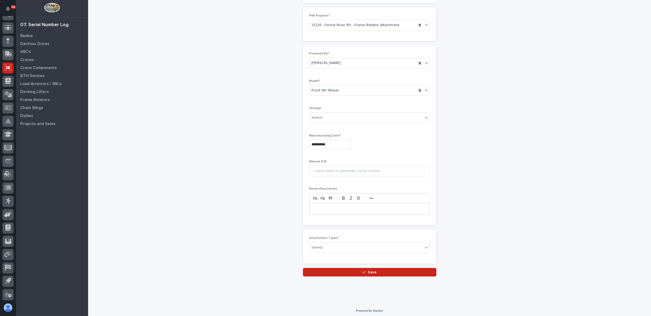
scroll to position [62, 0]
click at [320, 247] on div "Select..." at bounding box center [318, 247] width 13 height 6
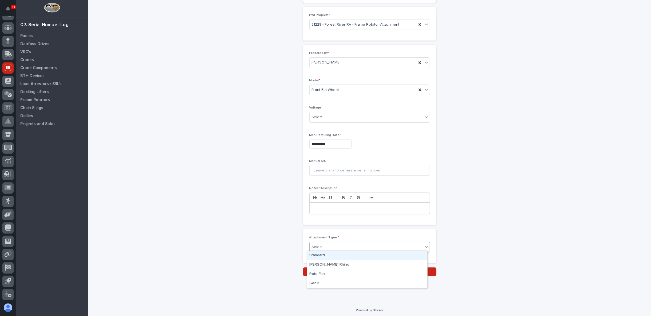
click at [327, 257] on div "Standard" at bounding box center [367, 255] width 120 height 9
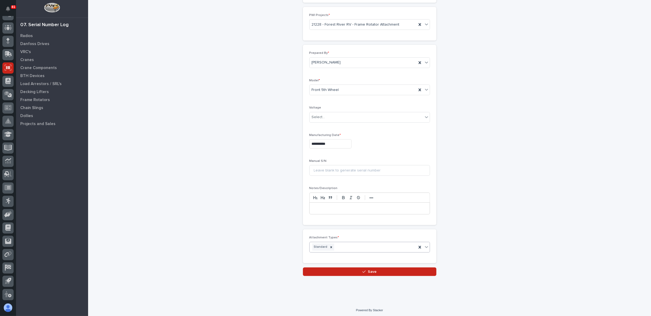
click at [343, 246] on div "Standard" at bounding box center [362, 247] width 107 height 9
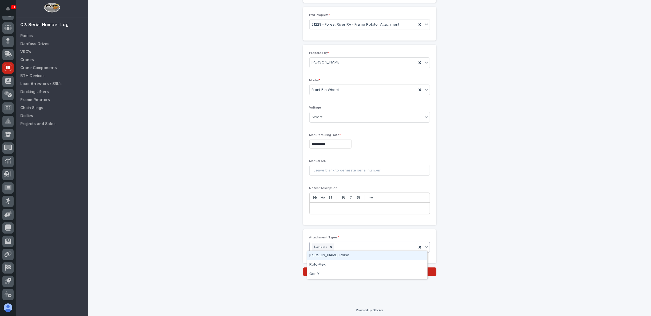
click at [262, 244] on div "**********" at bounding box center [369, 107] width 535 height 337
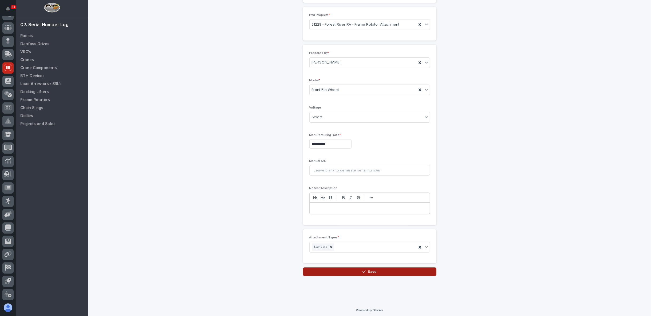
click at [348, 270] on button "Save" at bounding box center [369, 272] width 133 height 9
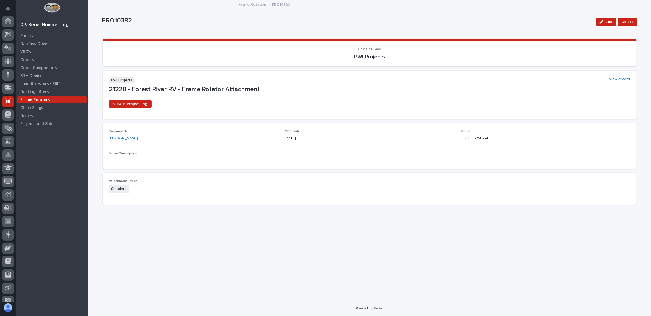
scroll to position [34, 0]
click at [630, 22] on span "Delete" at bounding box center [627, 22] width 12 height 6
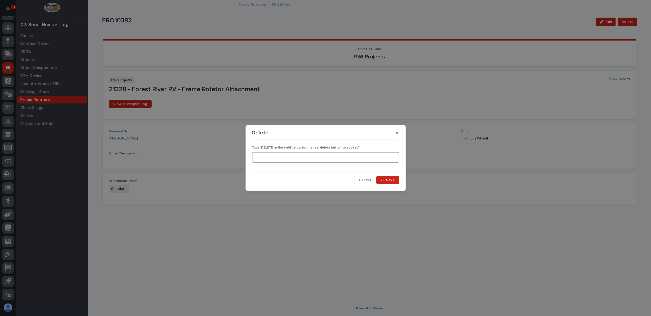
click at [286, 161] on input at bounding box center [325, 157] width 147 height 11
type input "d"
type input "DELETE"
click at [391, 179] on span "Save" at bounding box center [390, 180] width 9 height 5
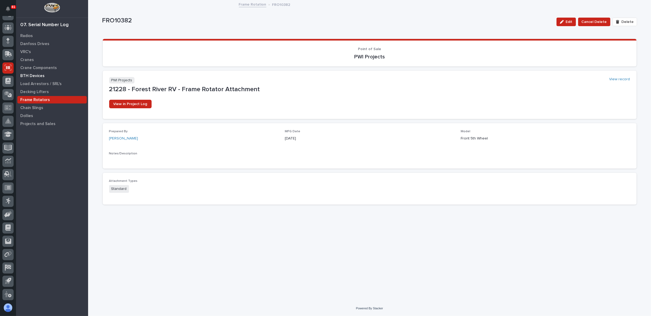
click at [37, 78] on div "BTH Devices" at bounding box center [51, 75] width 69 height 7
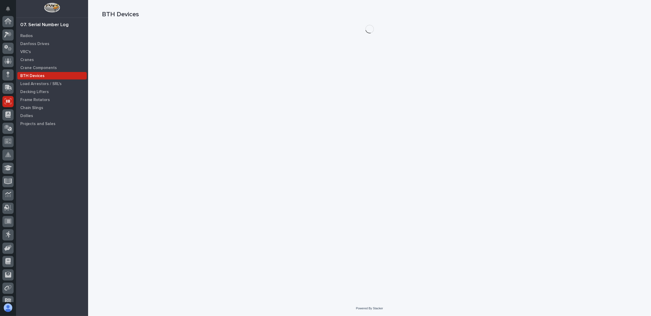
scroll to position [34, 0]
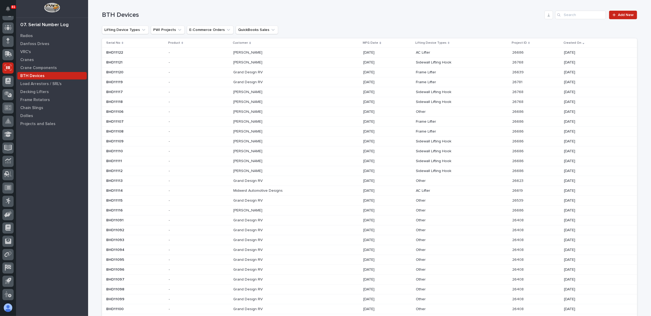
click at [624, 8] on div "BTH Devices Add New" at bounding box center [369, 13] width 535 height 26
click at [626, 14] on span "Add New" at bounding box center [626, 15] width 16 height 4
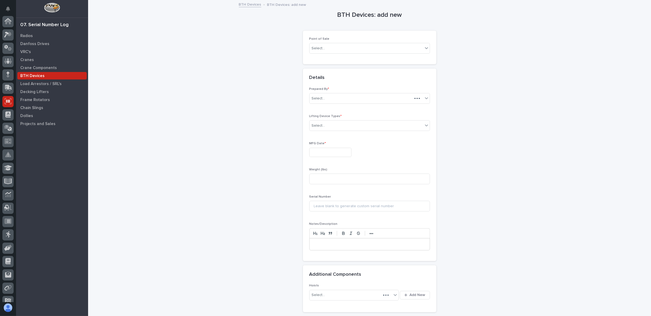
scroll to position [34, 0]
click at [342, 47] on div "Select..." at bounding box center [365, 48] width 113 height 9
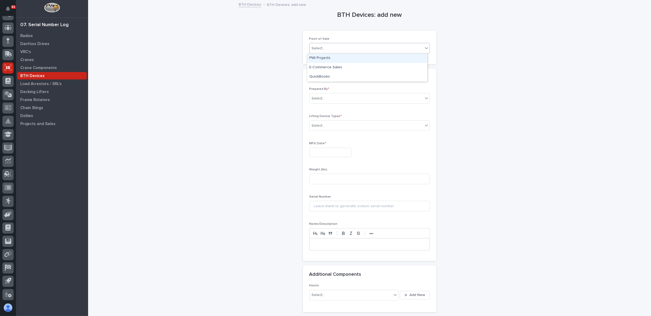
click at [327, 58] on div "PWI Projects" at bounding box center [367, 58] width 120 height 9
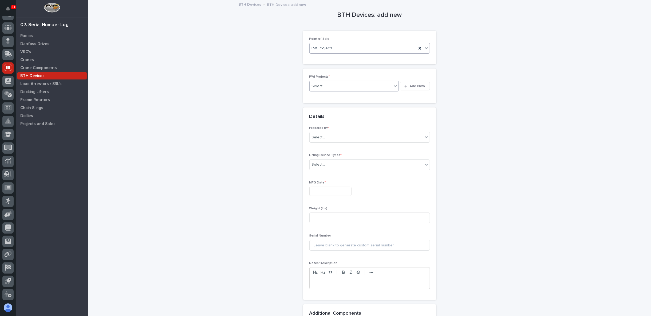
click at [316, 87] on div "Select..." at bounding box center [318, 87] width 13 height 6
type input "*****"
click at [342, 96] on div "21228 - Forest River RV - Frame Rotator Attachment" at bounding box center [352, 95] width 90 height 9
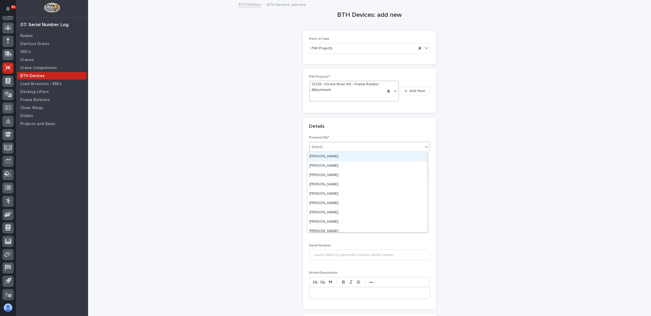
click at [330, 149] on div "Select..." at bounding box center [365, 147] width 113 height 9
type input "**"
click at [323, 157] on div "[PERSON_NAME]" at bounding box center [367, 156] width 120 height 9
click at [340, 174] on div "Select..." at bounding box center [365, 174] width 113 height 9
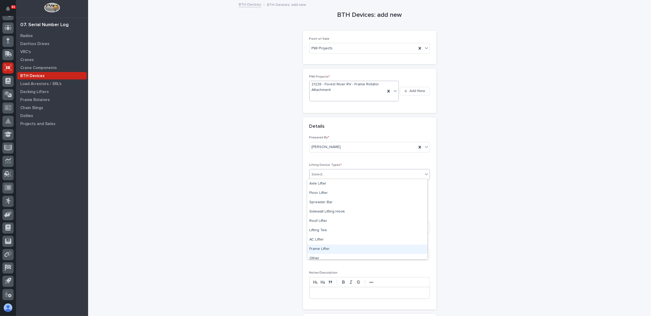
scroll to position [13, 0]
click at [322, 244] on div "Other" at bounding box center [367, 245] width 120 height 9
click at [338, 205] on input at bounding box center [369, 202] width 121 height 11
type input "%"
type input "6"
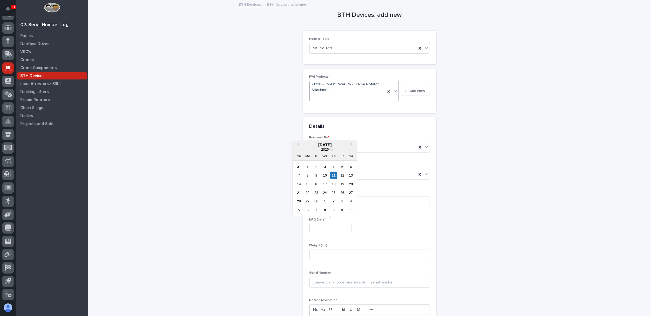
click at [243, 166] on div "BTH Devices: add new Loading... Saving… Loading... Saving… Loading... Saving… P…" at bounding box center [369, 201] width 535 height 401
click at [336, 201] on input "5TH WHEEL" at bounding box center [369, 202] width 121 height 11
click at [312, 200] on input "5TH Wheel Rotation" at bounding box center [369, 202] width 121 height 11
type input "Front 5TH Wheel Rotation"
click at [315, 224] on input "text" at bounding box center [330, 228] width 42 height 9
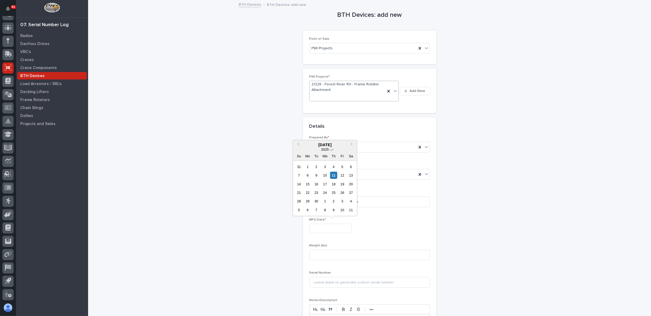
click at [330, 150] on span at bounding box center [331, 149] width 5 height 5
click at [329, 205] on div "2021" at bounding box center [324, 207] width 31 height 5
click at [299, 146] on button "Previous Month" at bounding box center [297, 145] width 9 height 9
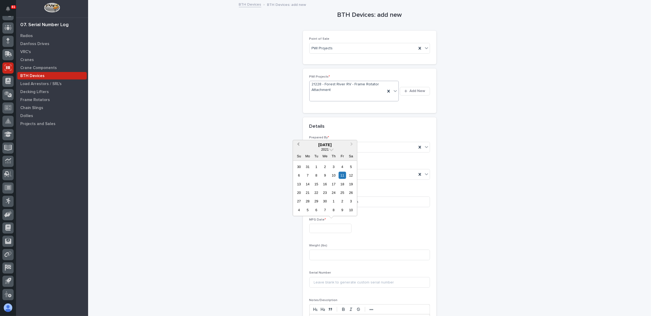
click at [299, 146] on button "Previous Month" at bounding box center [297, 145] width 9 height 9
click at [298, 147] on button "Previous Month" at bounding box center [297, 145] width 9 height 9
click at [333, 175] on div "11" at bounding box center [333, 175] width 7 height 7
type input "**********"
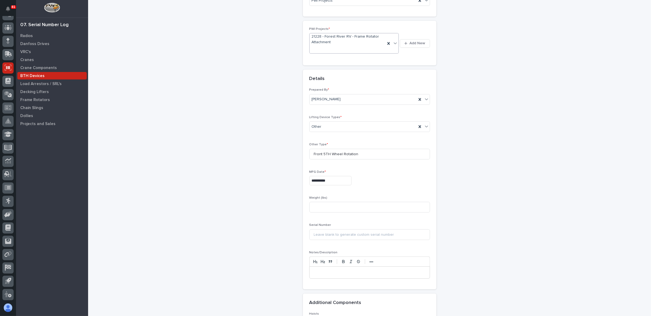
scroll to position [59, 0]
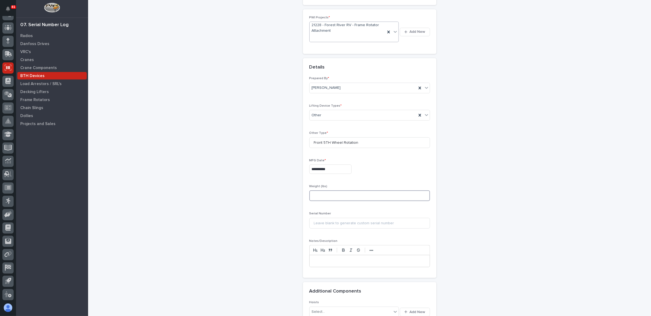
click at [325, 194] on input at bounding box center [369, 195] width 121 height 11
type input "159"
drag, startPoint x: 251, startPoint y: 246, endPoint x: 260, endPoint y: 244, distance: 9.5
click at [251, 246] on div "**********" at bounding box center [369, 141] width 535 height 401
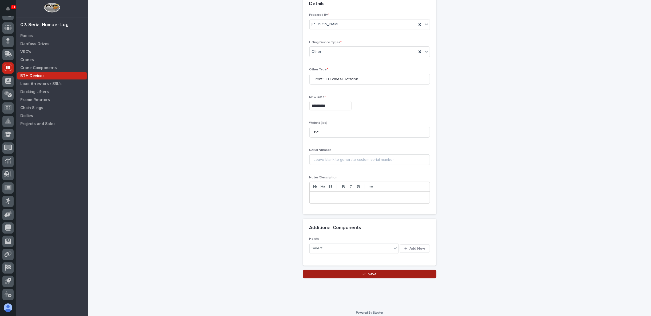
scroll to position [125, 0]
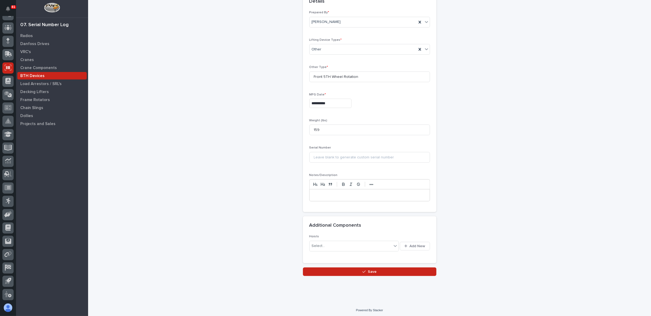
click at [323, 269] on button "Save" at bounding box center [369, 272] width 133 height 9
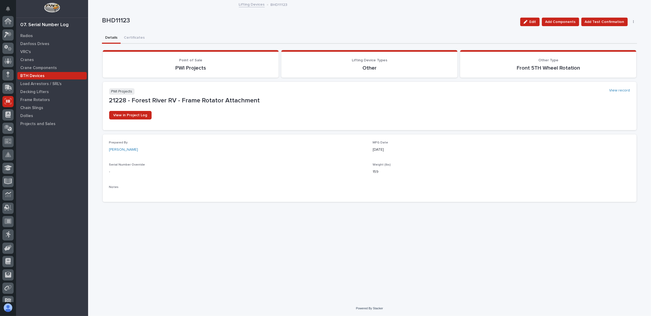
scroll to position [34, 0]
